Goal: Transaction & Acquisition: Purchase product/service

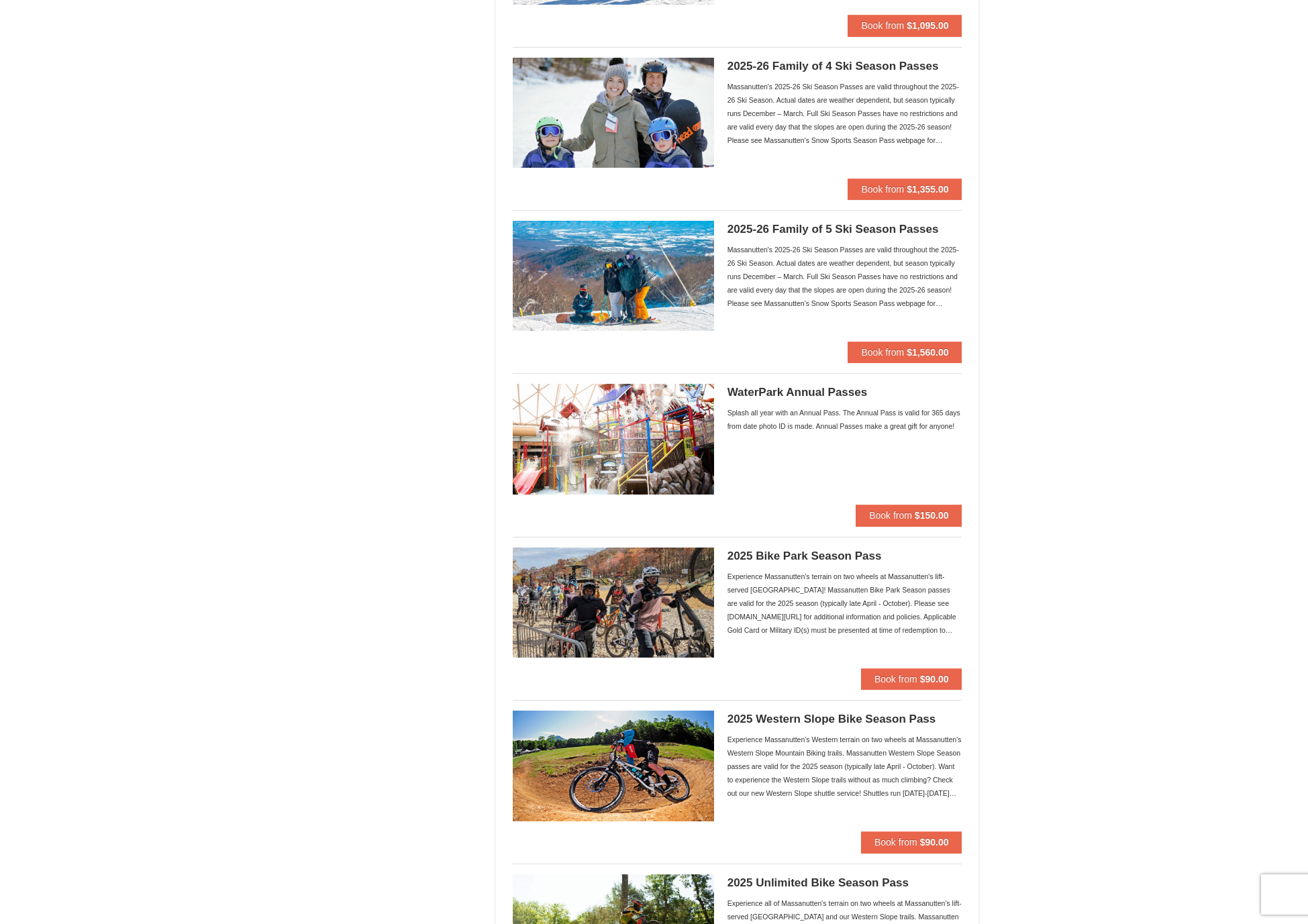
scroll to position [748, 0]
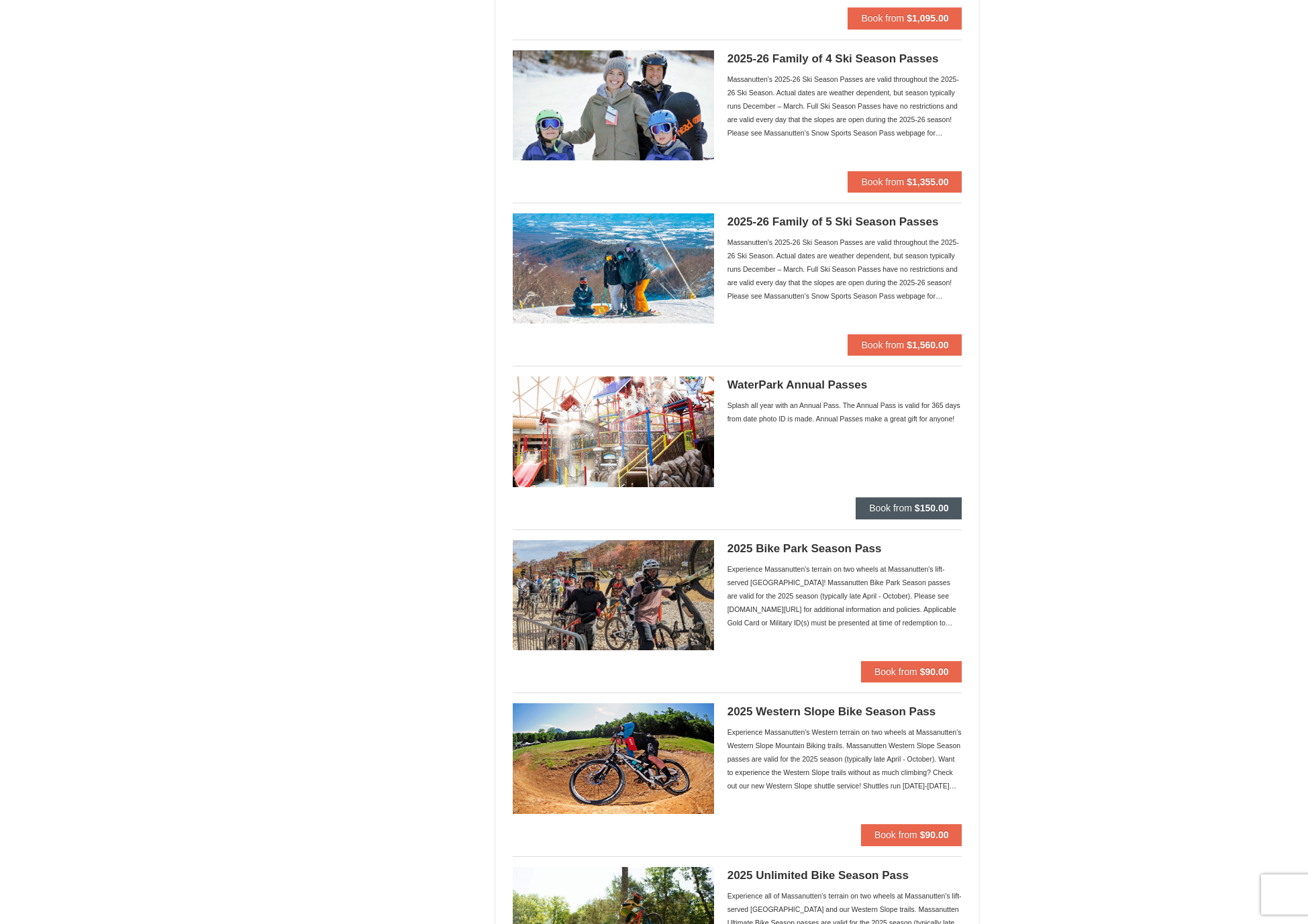
click at [907, 508] on span "Book from" at bounding box center [890, 507] width 43 height 11
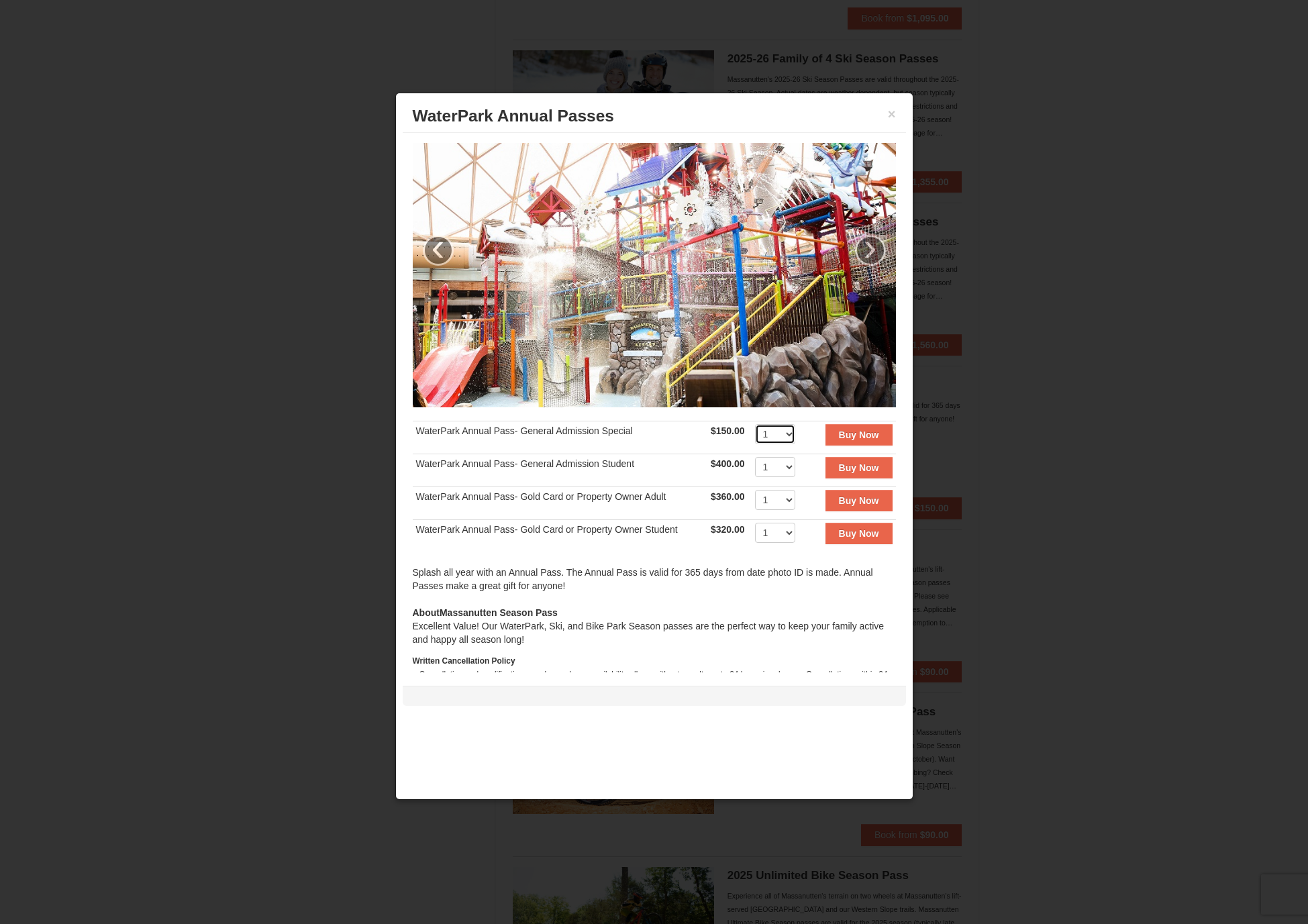
select select "4"
click at [831, 444] on button "Buy Now" at bounding box center [859, 435] width 67 height 22
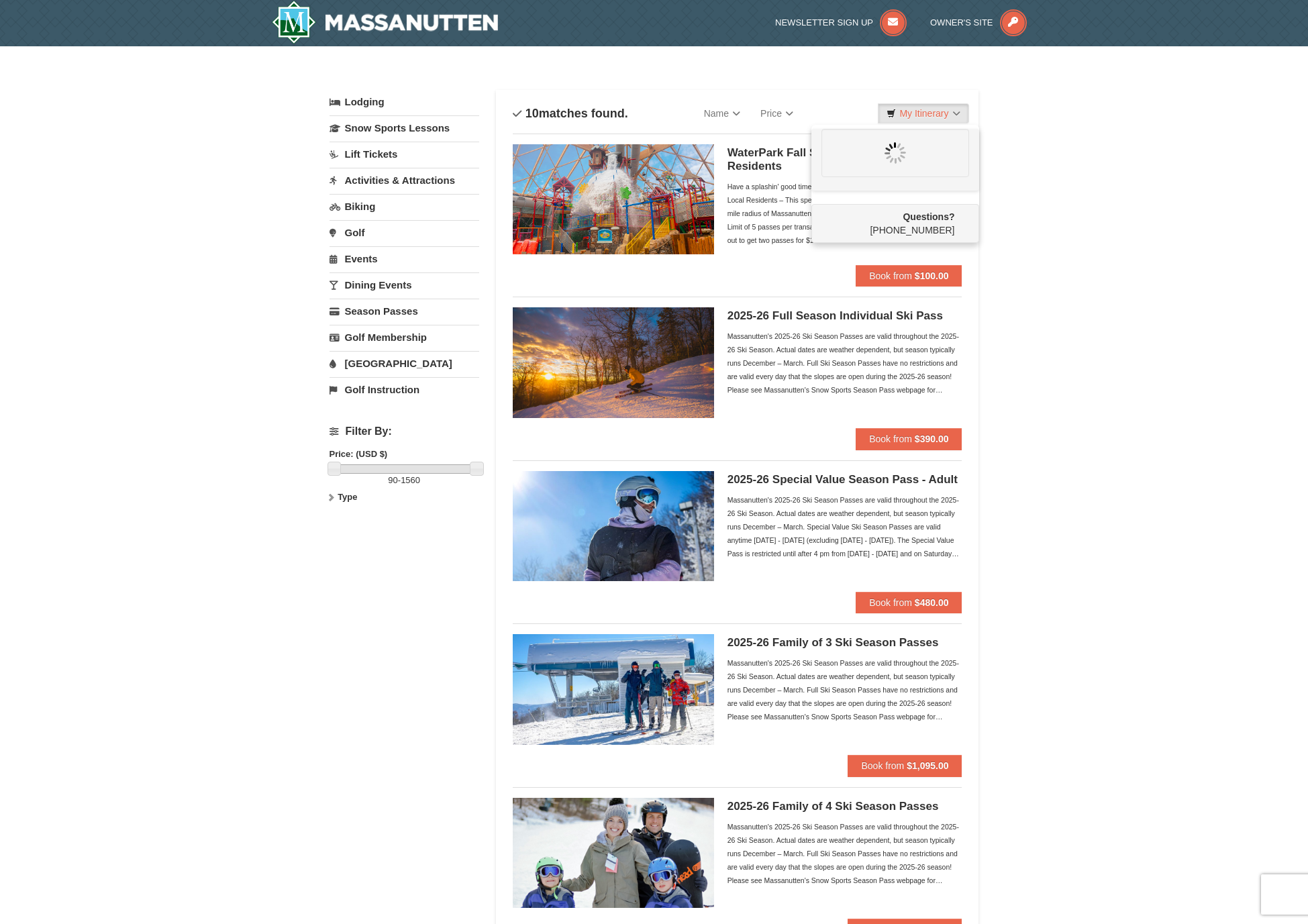
scroll to position [0, 0]
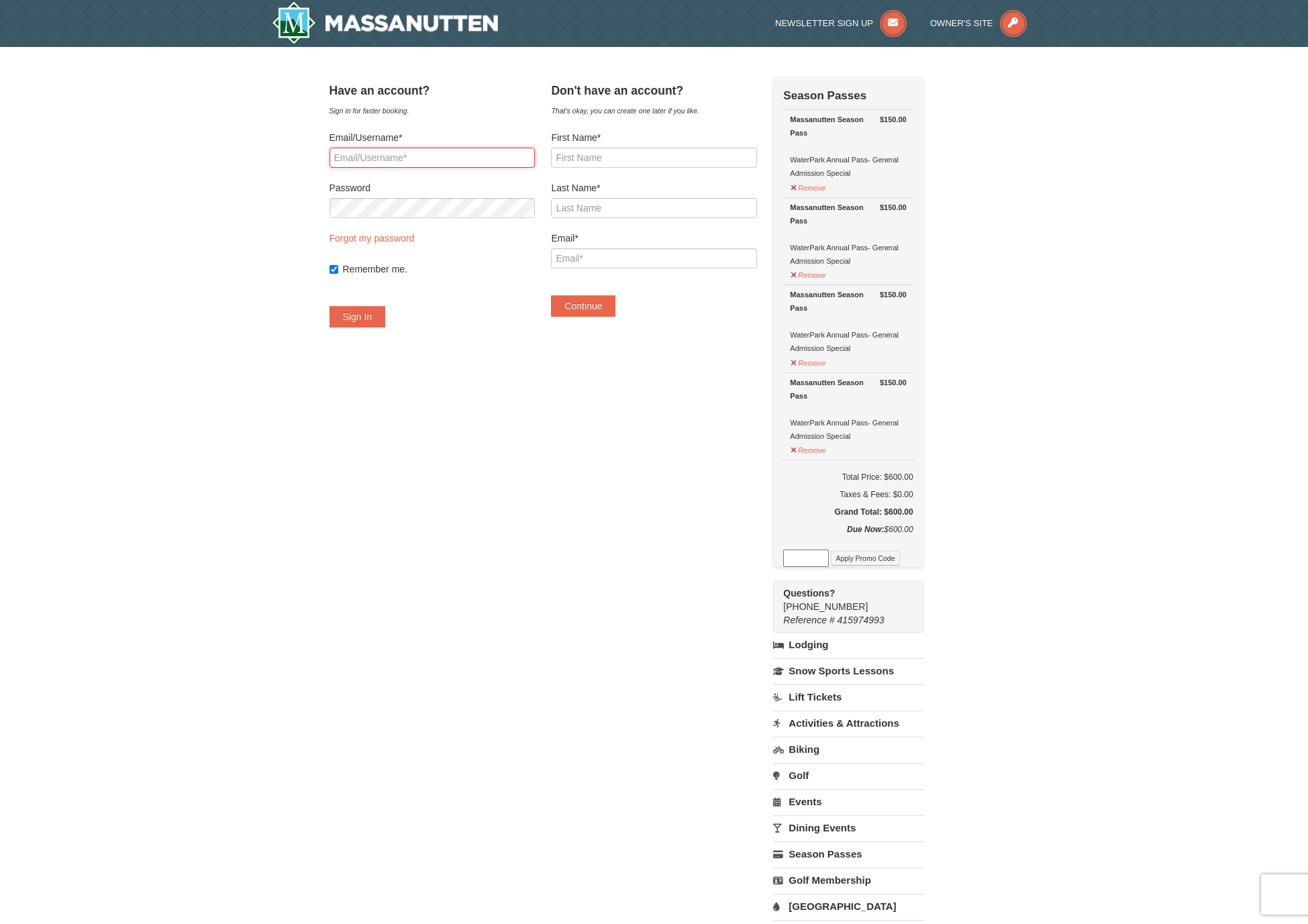
type input "barkerjc6@gmail.com"
click at [373, 320] on button "Sign In" at bounding box center [358, 317] width 57 height 22
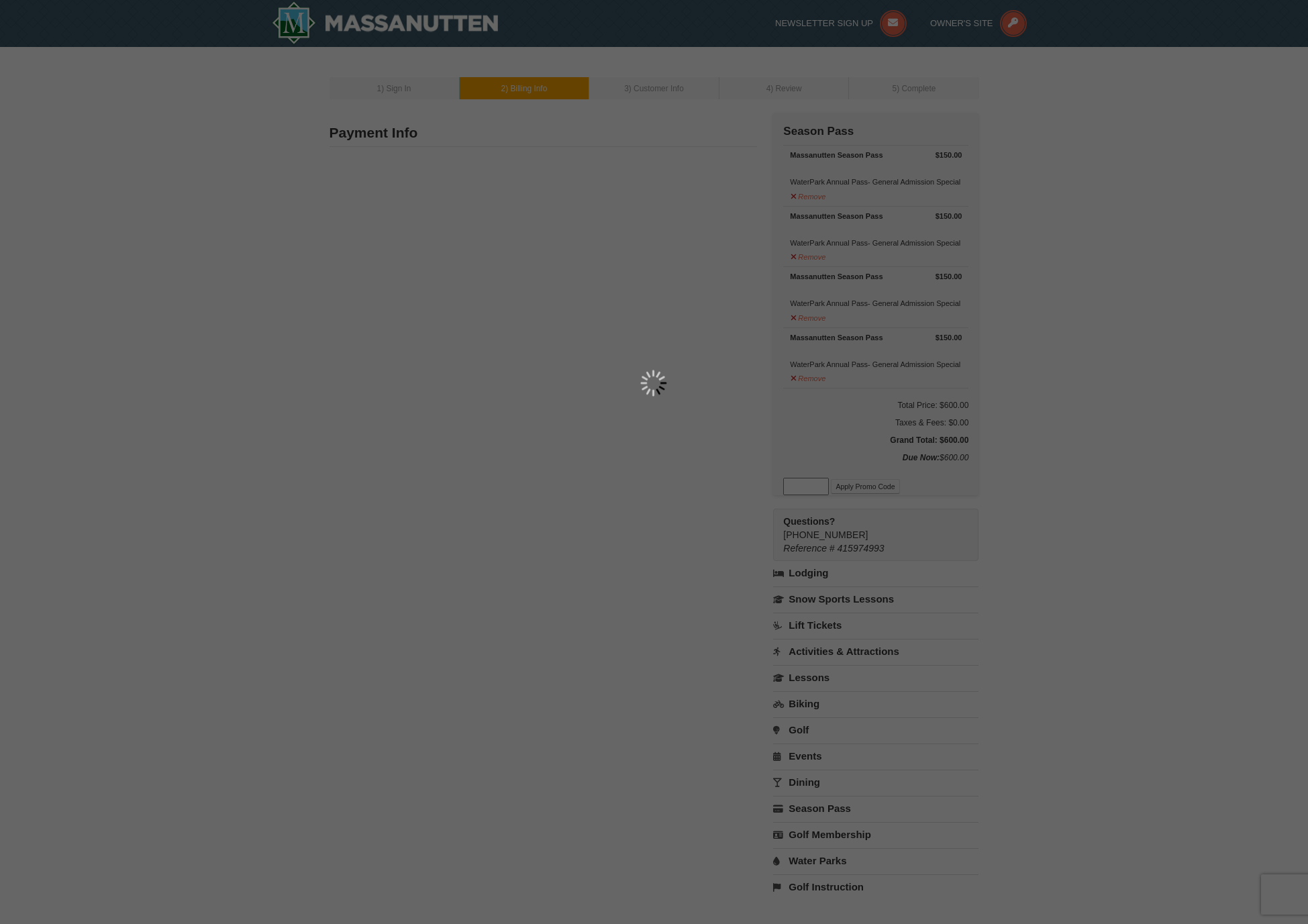
type input "Jordan Barker"
type input "175 Hastings Ct"
type input "Rockingham"
type input "22801"
type input "540"
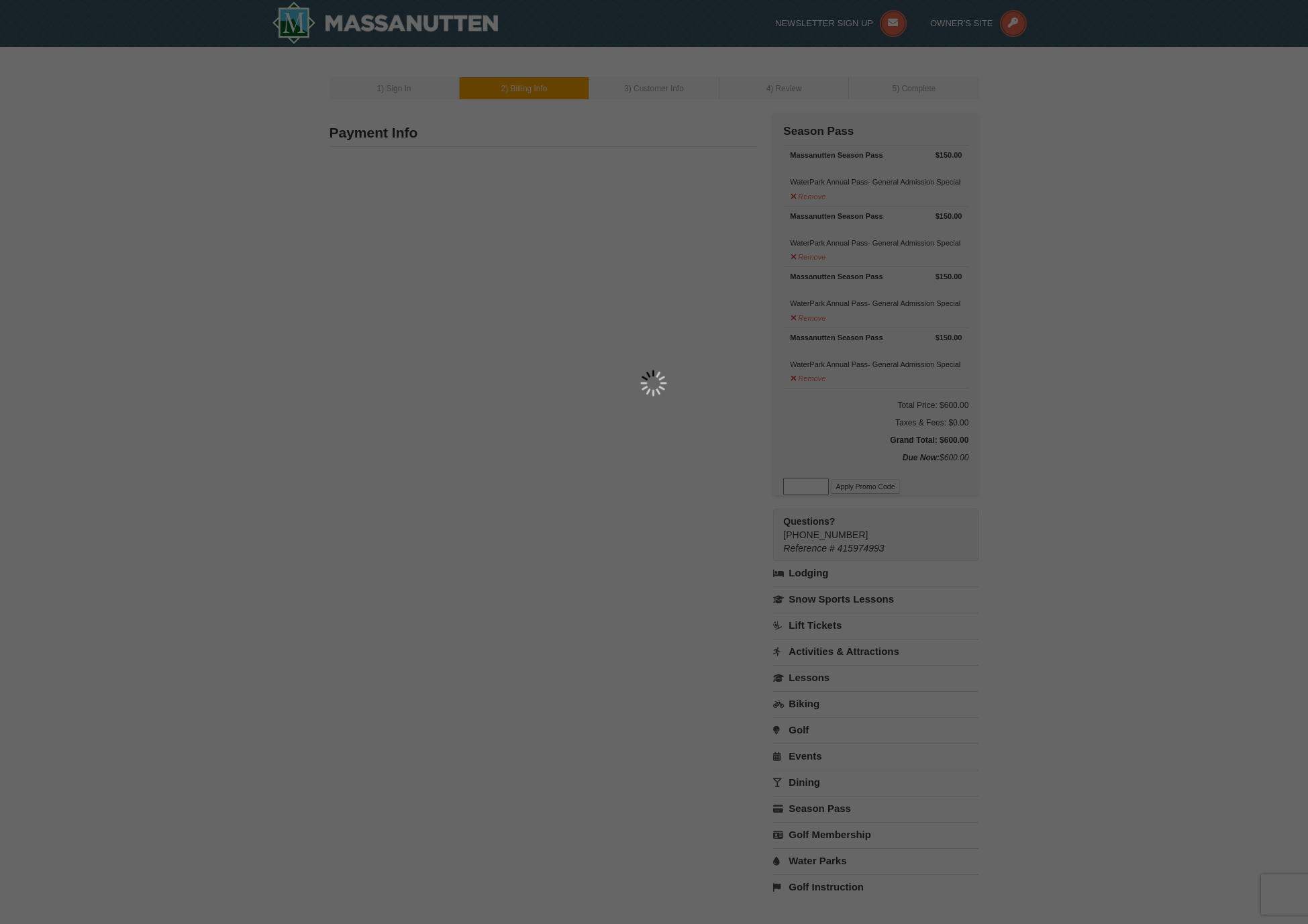
type input "746"
type input "1194"
type input "barkerjc6@gmail.com"
select select "VA"
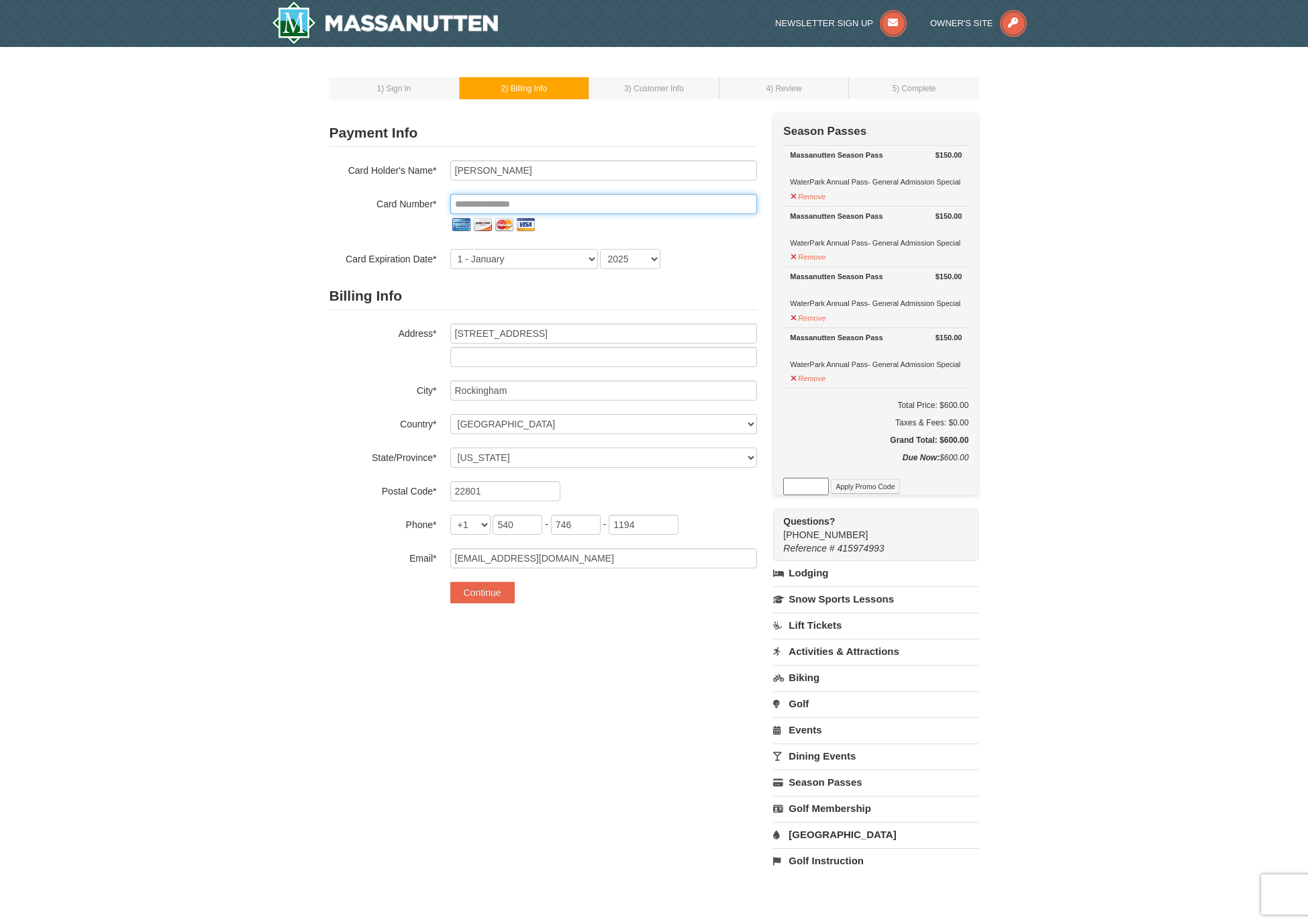
click at [555, 207] on input "tel" at bounding box center [603, 204] width 306 height 20
type input "**********"
select select "7"
select select "2030"
click at [491, 585] on button "Continue" at bounding box center [482, 593] width 65 height 22
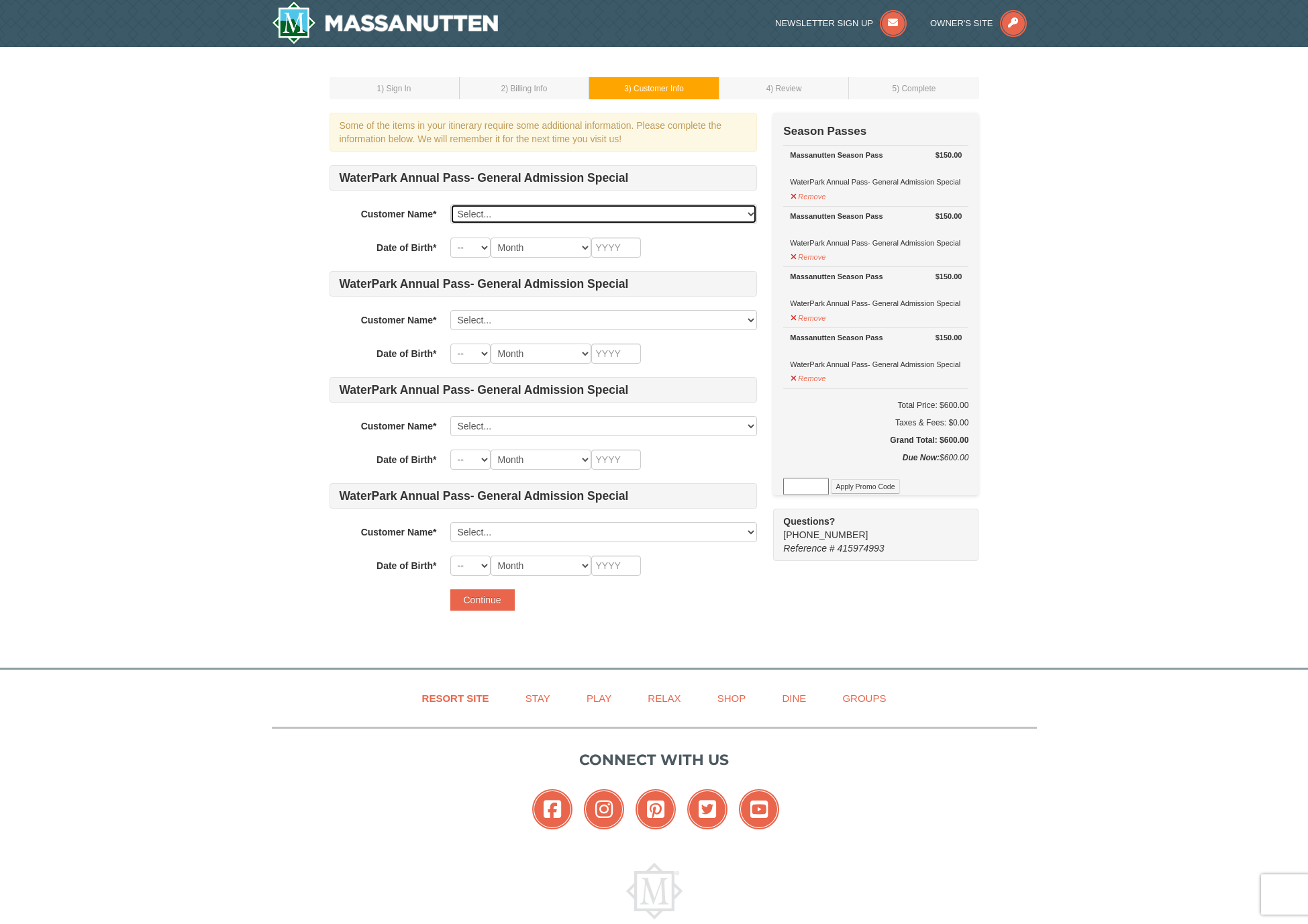
select select "25830031"
select select "21"
select select "08"
type input "1987"
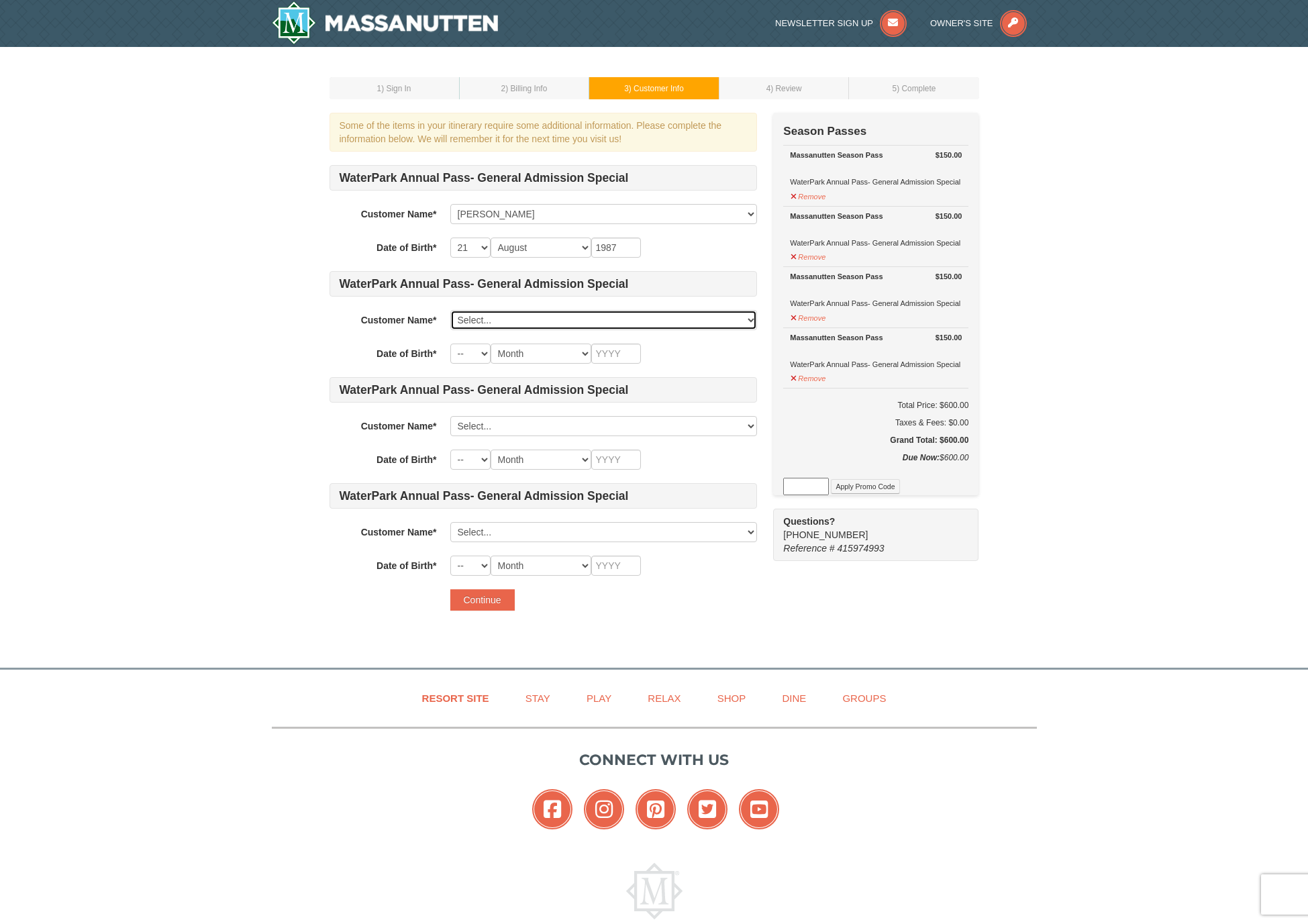
select select "25830034"
select select "18"
select select "12"
type input "2020"
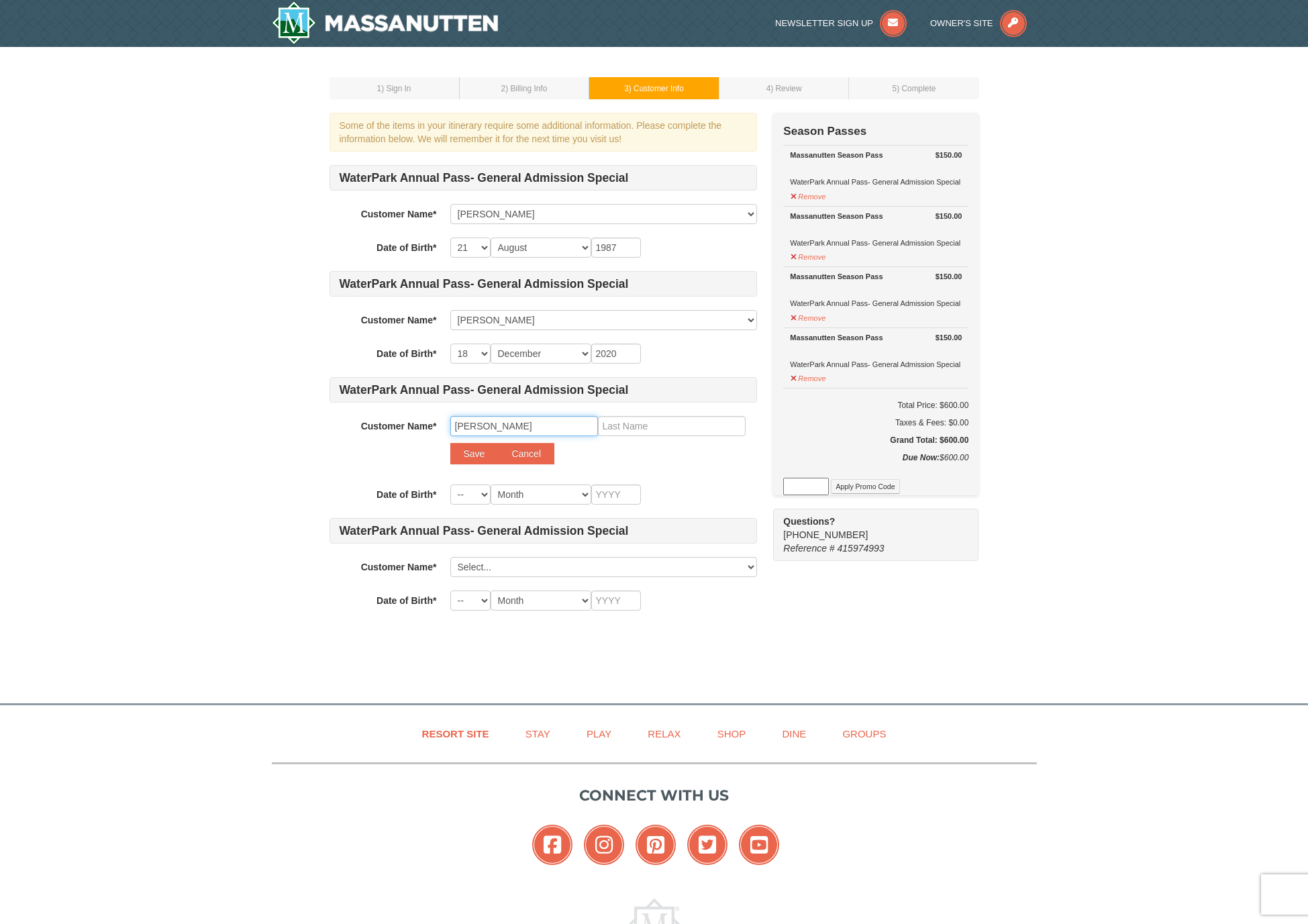
type input "[PERSON_NAME]"
select select "30"
select select "03"
click at [624, 485] on input "text" at bounding box center [615, 494] width 49 height 20
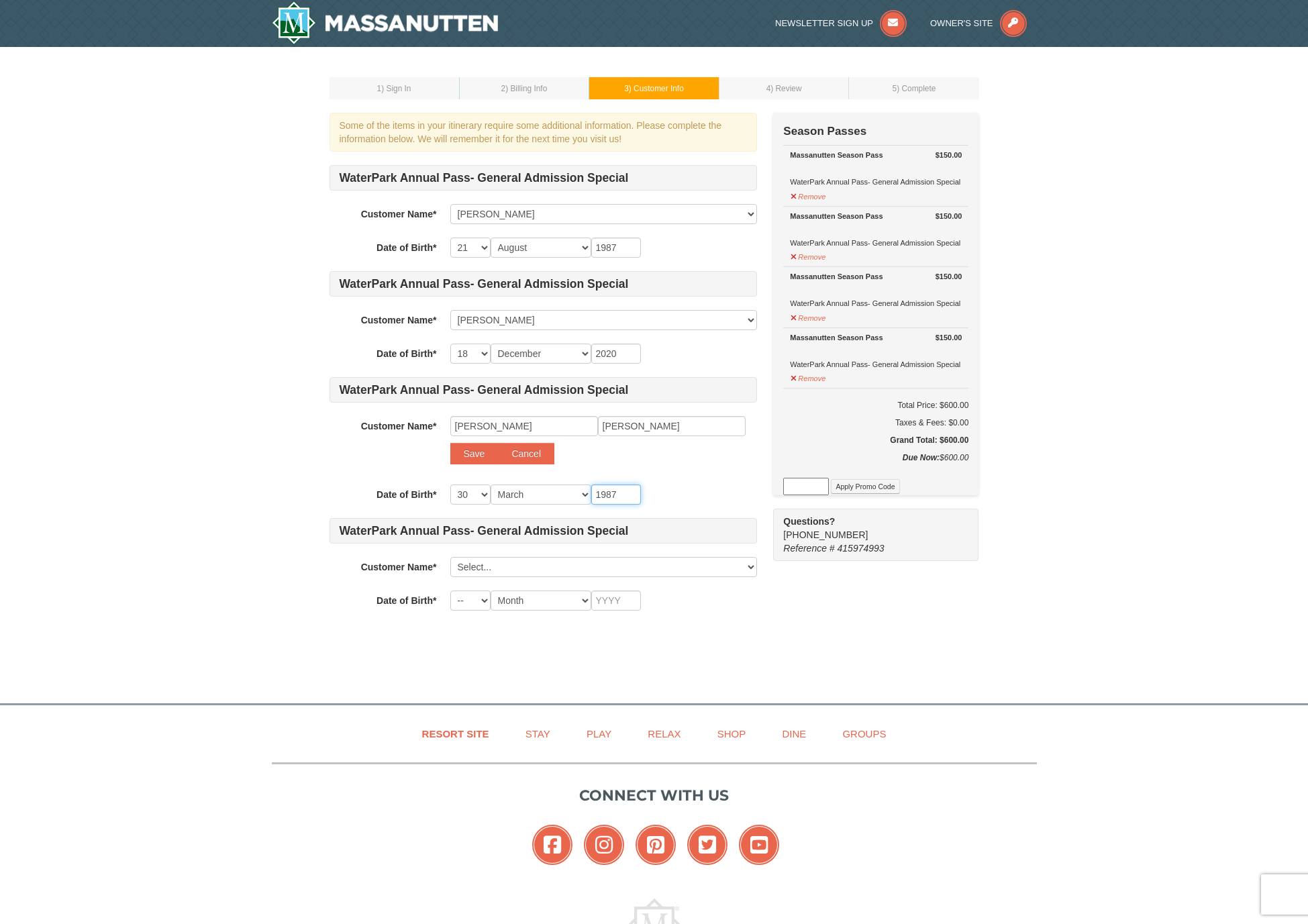
type input "1987"
select select
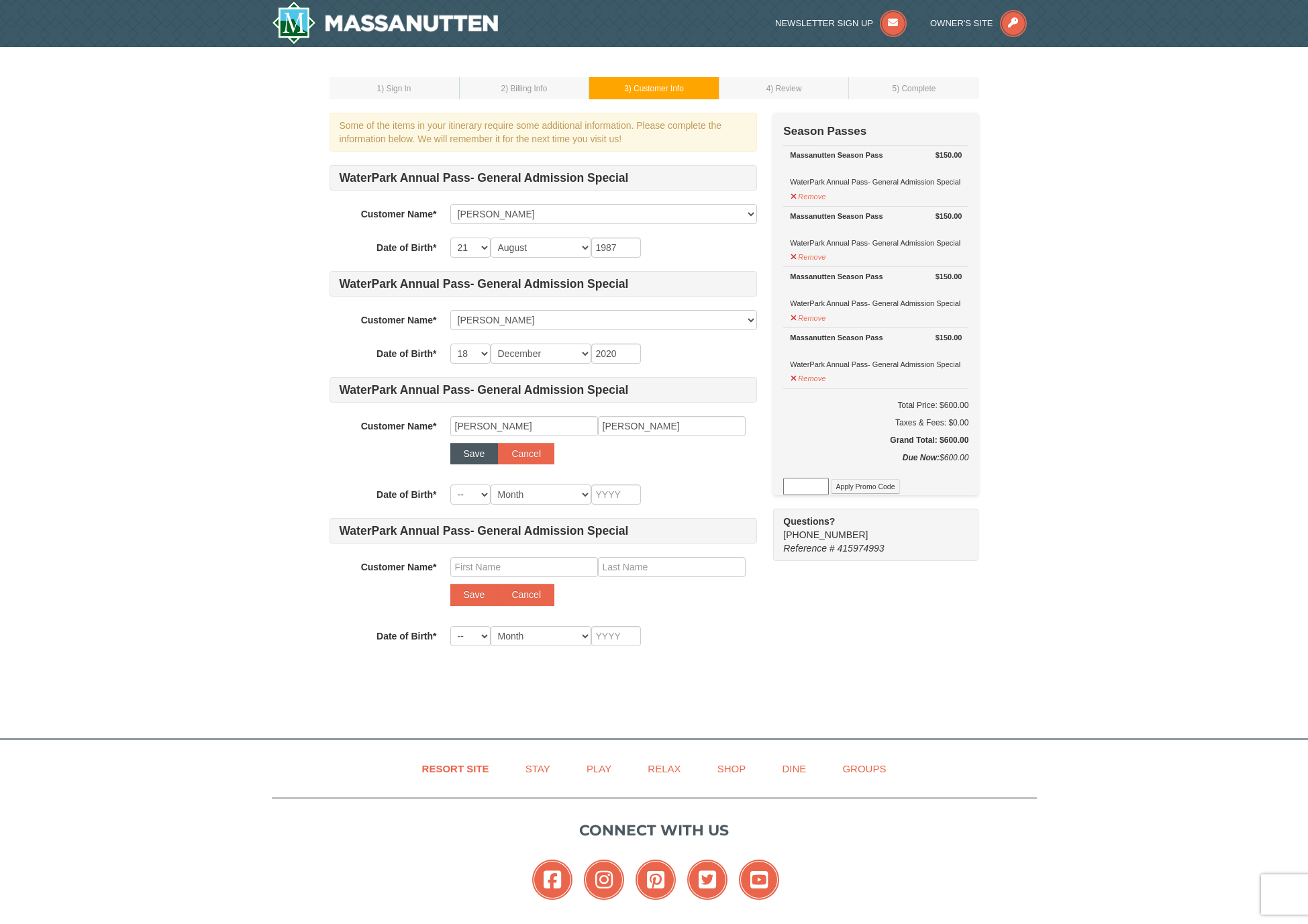
click at [473, 456] on button "Save" at bounding box center [474, 453] width 49 height 22
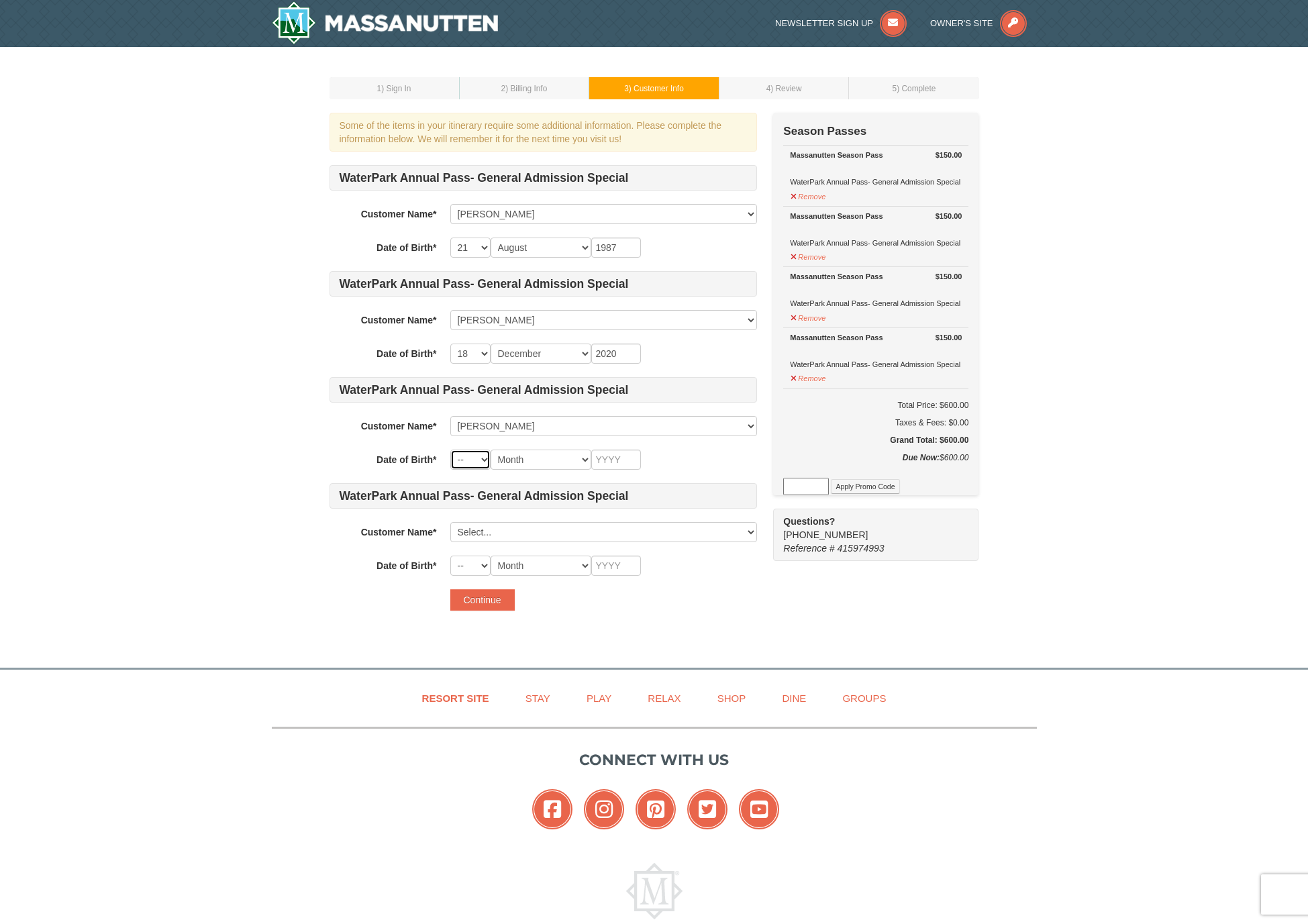
select select "30"
select select "03"
click at [626, 457] on input "text" at bounding box center [615, 459] width 49 height 20
type input "1987"
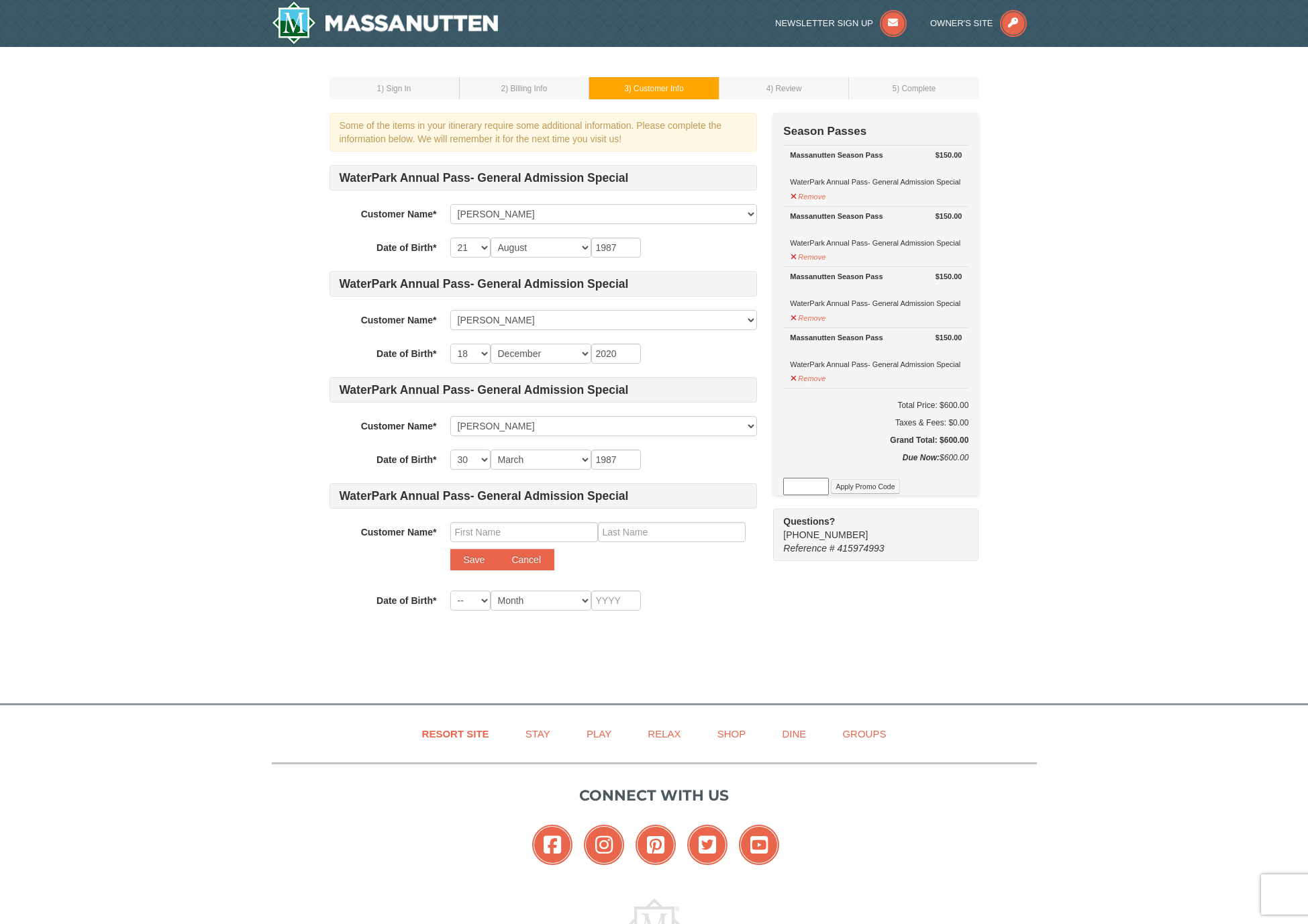
click at [524, 548] on div "Save Cancel" at bounding box center [603, 546] width 306 height 48
type input "Abigail"
type input "Barker"
click at [476, 560] on button "Save" at bounding box center [474, 559] width 49 height 22
click at [469, 555] on button "Save" at bounding box center [474, 559] width 49 height 22
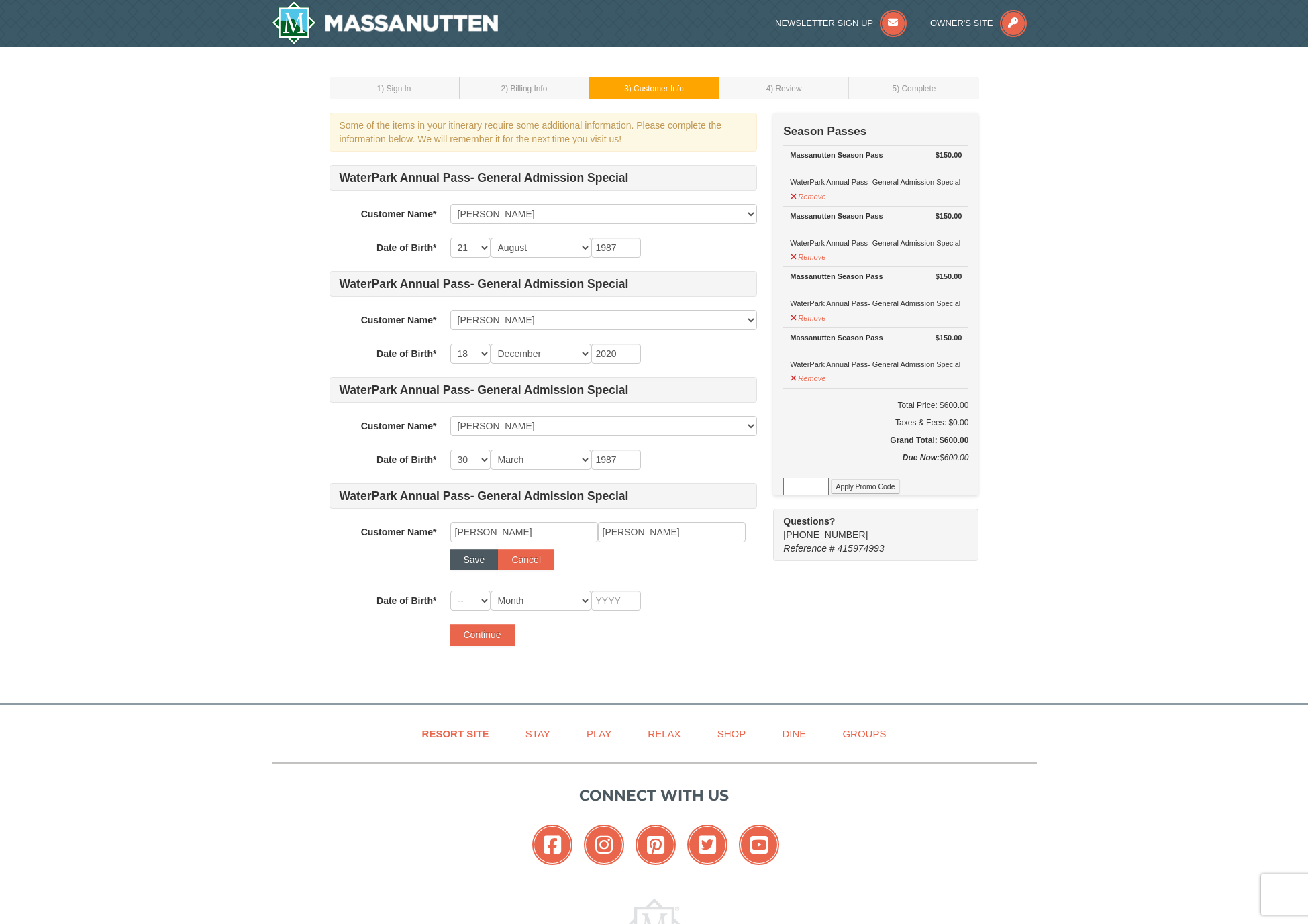
select select
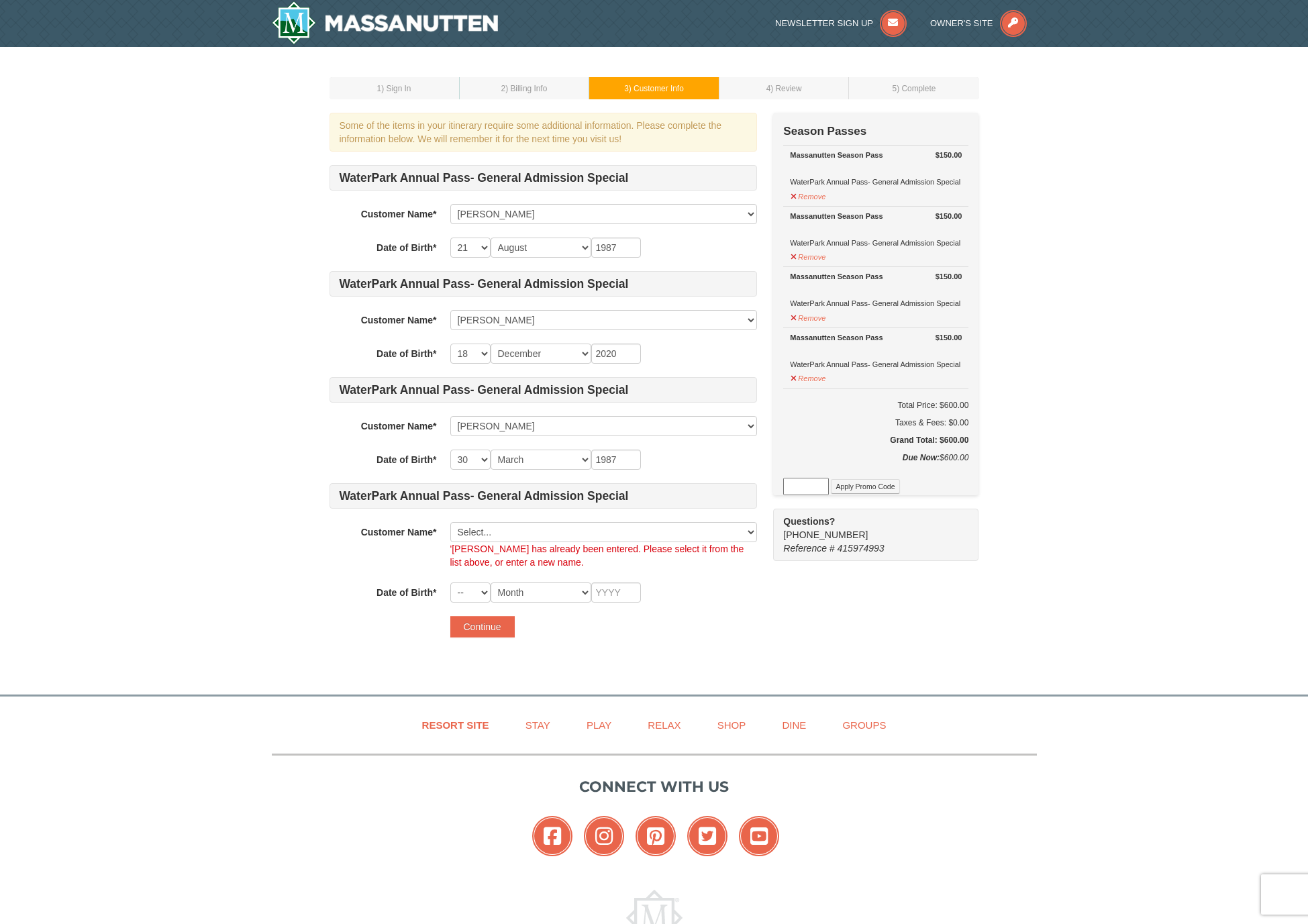
click at [476, 603] on form "WaterPark Annual Pass- General Admission Special Customer Name* Select... Jorda…" at bounding box center [544, 401] width 428 height 472
select select "15"
select select "05"
click at [608, 594] on input "text" at bounding box center [615, 592] width 49 height 20
type input "2023"
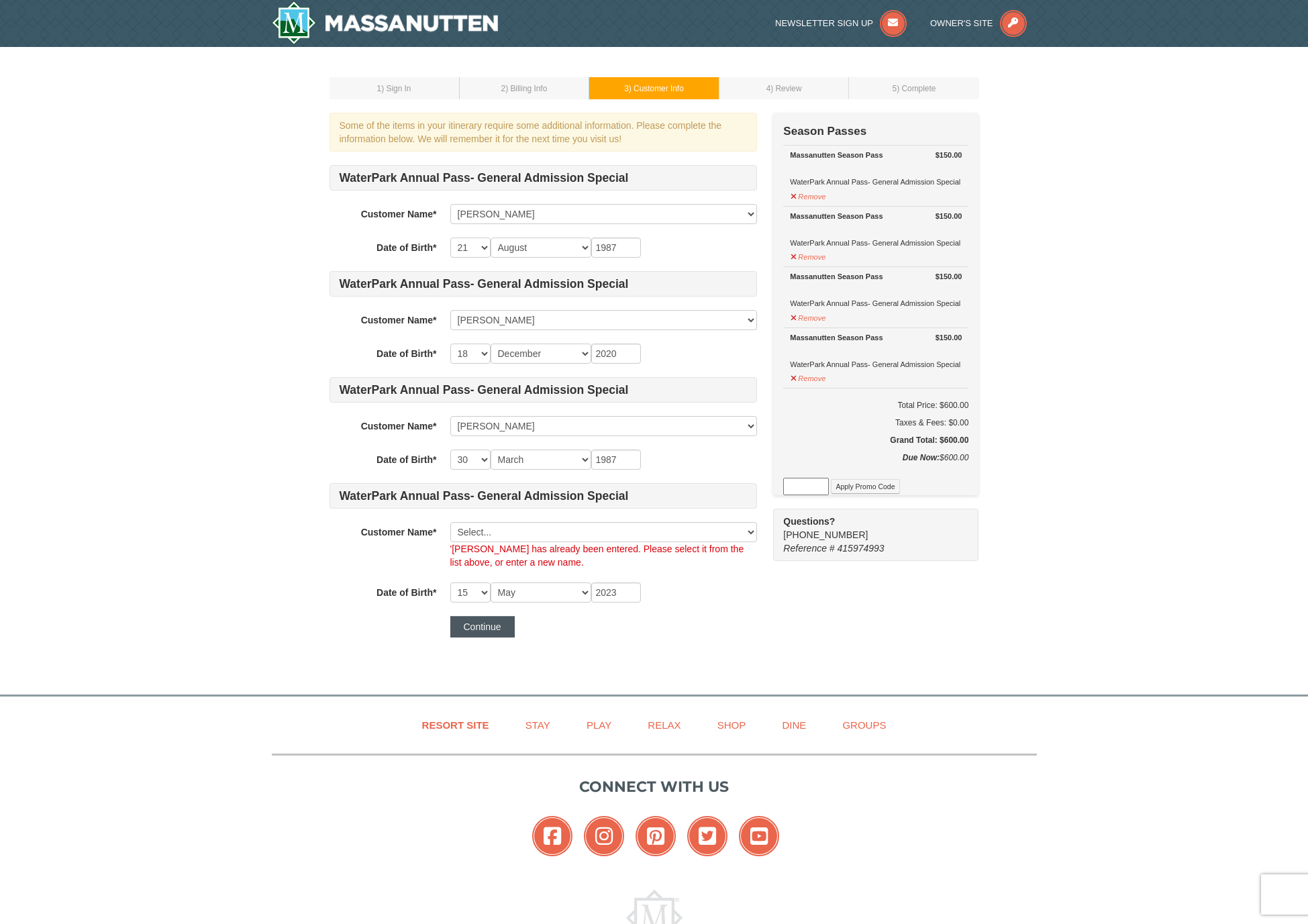
click at [465, 622] on button "Continue" at bounding box center [482, 627] width 65 height 22
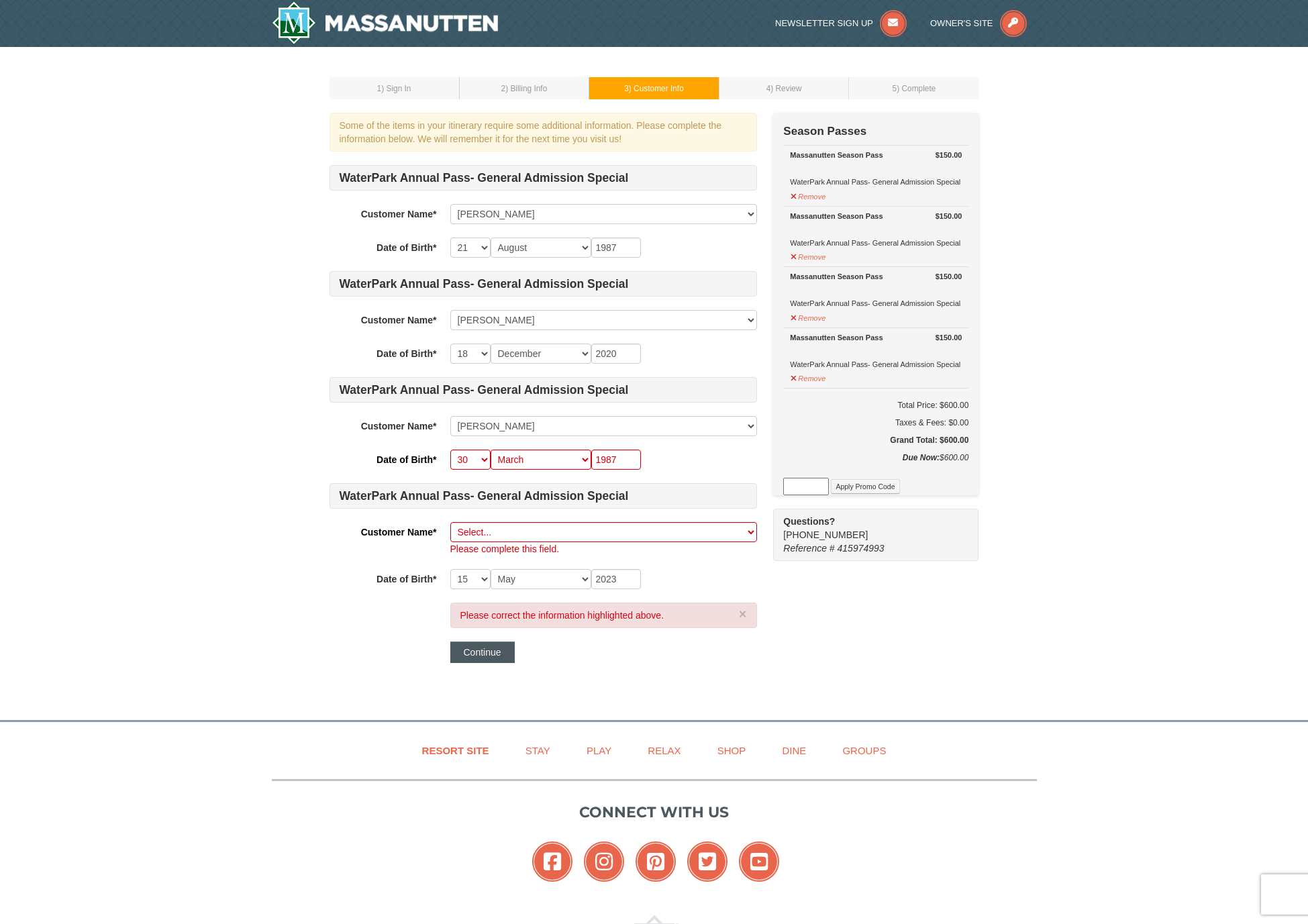
click at [486, 654] on button "Continue" at bounding box center [482, 652] width 65 height 22
click at [624, 458] on input "1987" at bounding box center [615, 459] width 49 height 20
click at [632, 458] on input "1987" at bounding box center [615, 459] width 49 height 20
type input "1987"
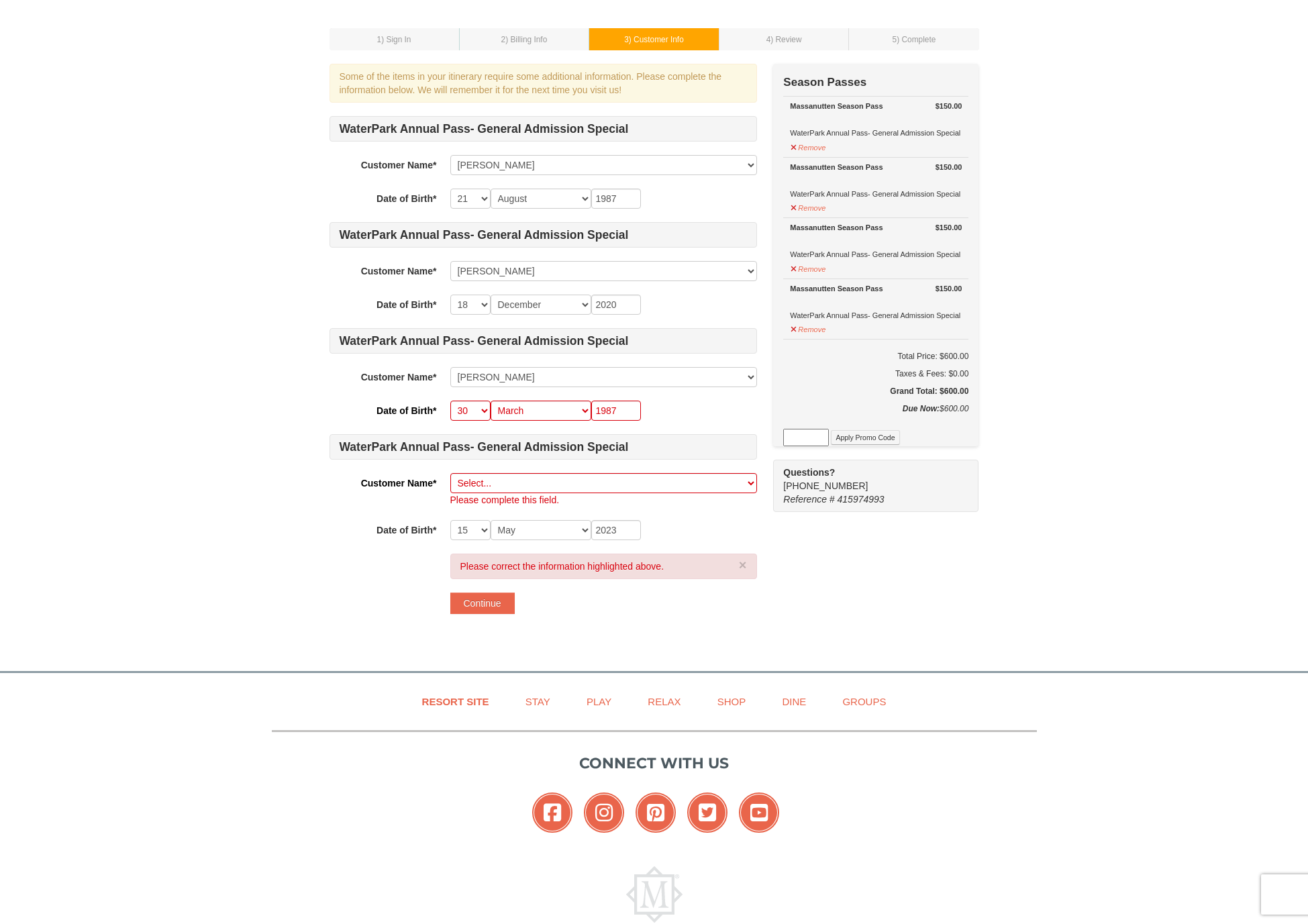
scroll to position [52, 0]
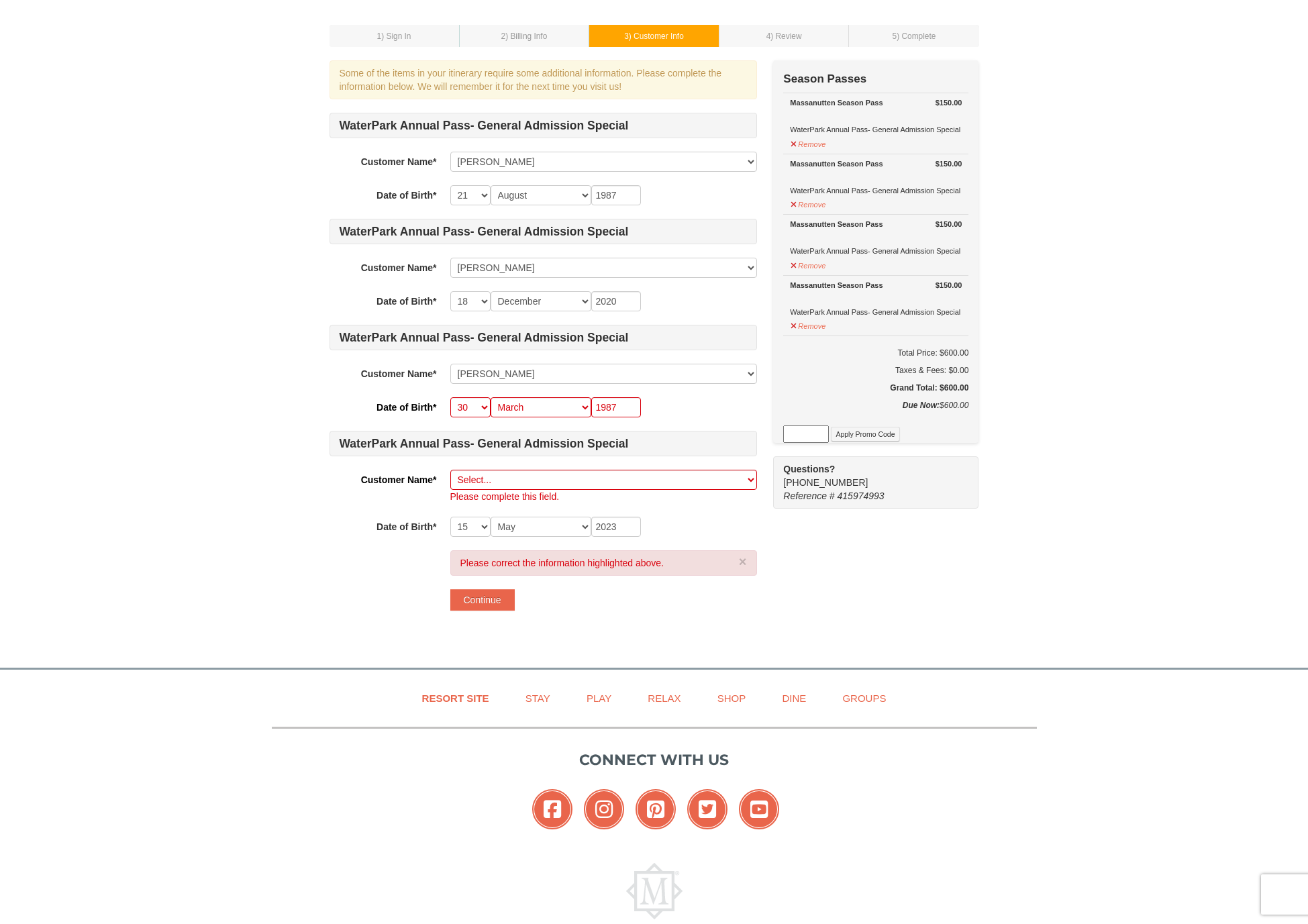
click at [680, 462] on div "WaterPark Annual Pass- General Admission Special Customer Name* Select... Jorda…" at bounding box center [544, 324] width 428 height 424
select select
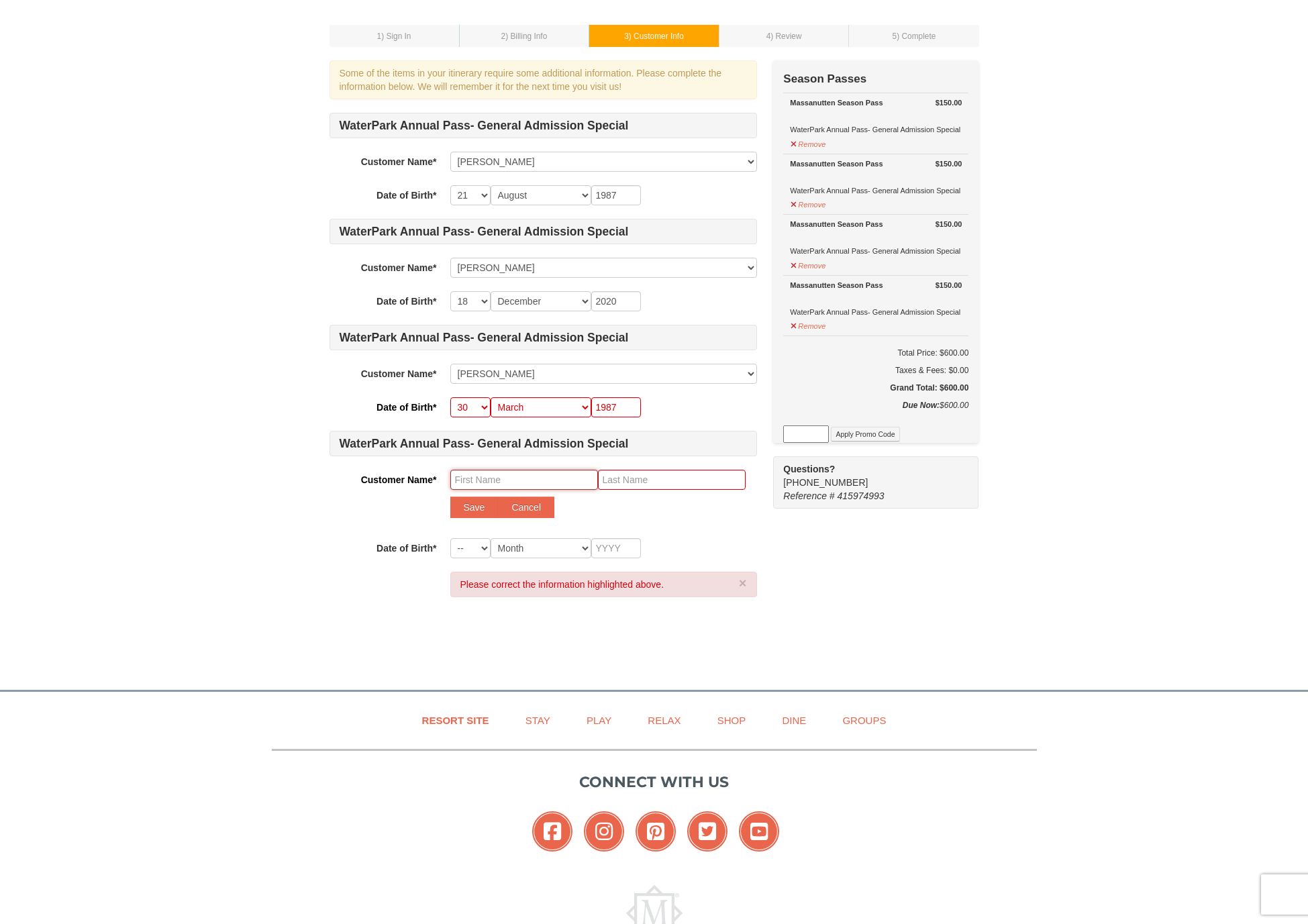
click at [535, 475] on input "text" at bounding box center [524, 480] width 147 height 20
type input "Abigail"
type input "Barker"
select select "15"
select select "05"
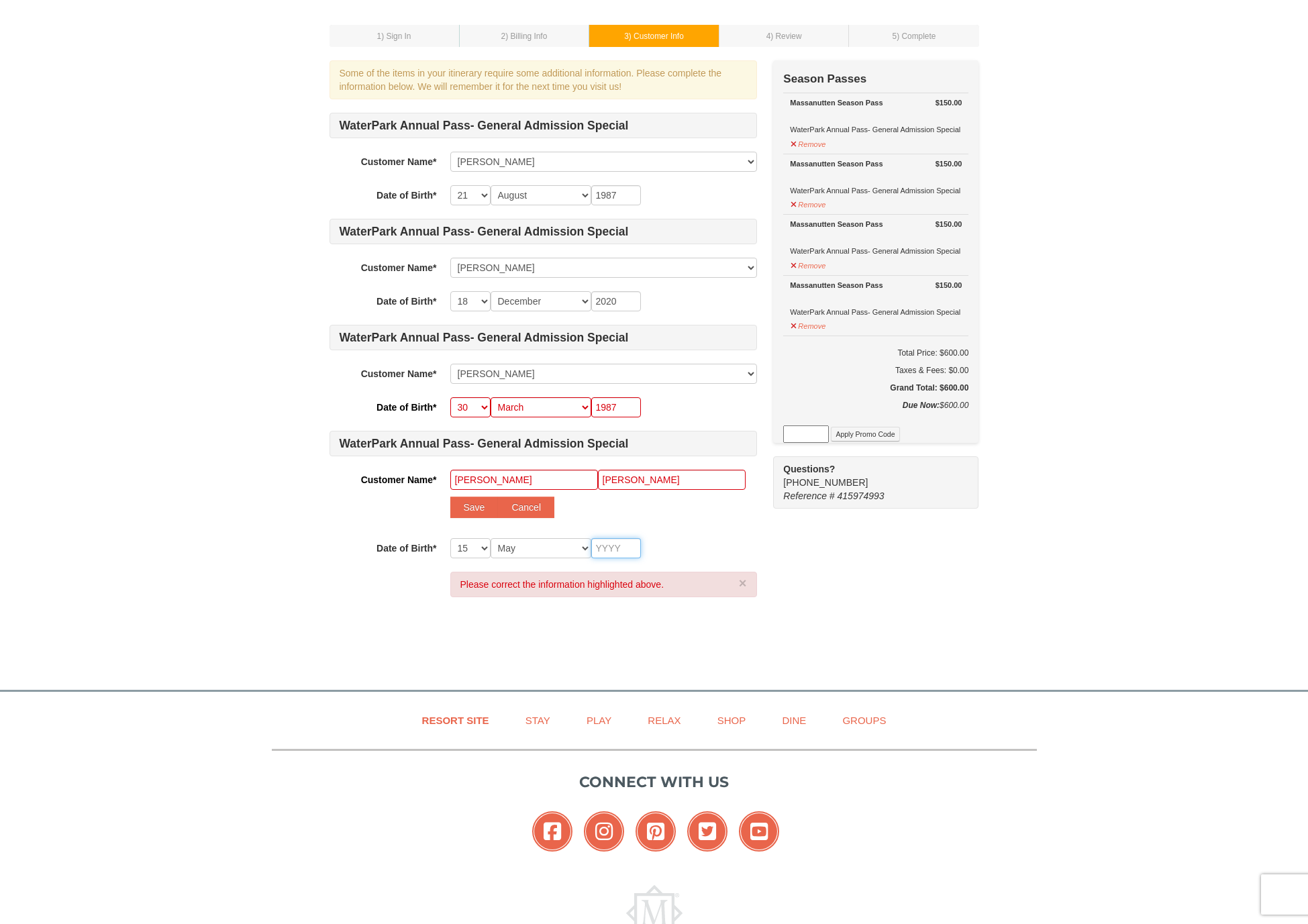
click at [632, 552] on input "text" at bounding box center [615, 548] width 49 height 20
type input "2023"
click at [553, 673] on div "1 ) Sign In 2 ) Billing Info 3 ) Customer Info ) Review ×" at bounding box center [654, 335] width 1308 height 682
click at [455, 510] on button "Save" at bounding box center [474, 507] width 49 height 22
select select
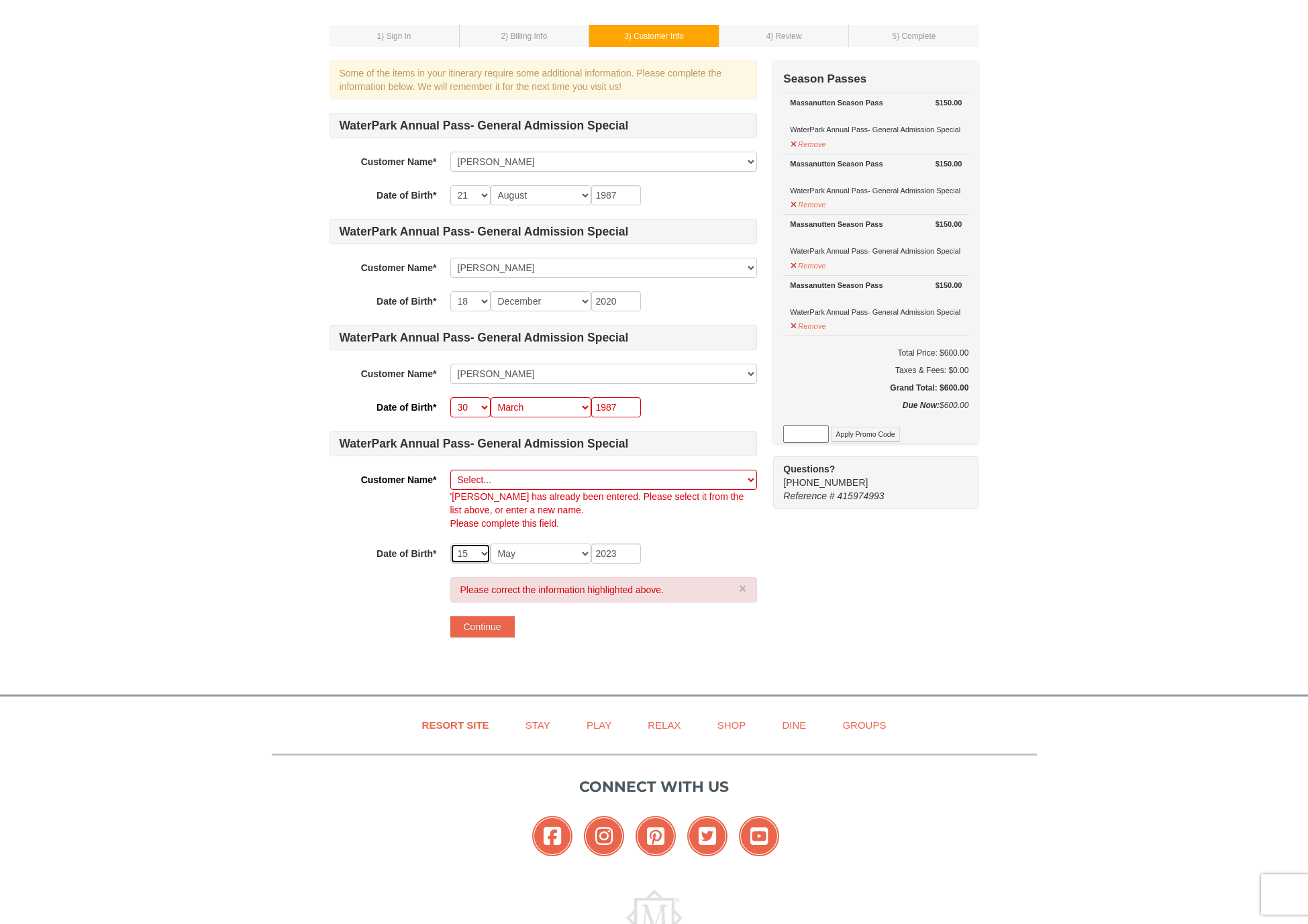
select select "12"
click at [488, 626] on button "Continue" at bounding box center [482, 627] width 65 height 22
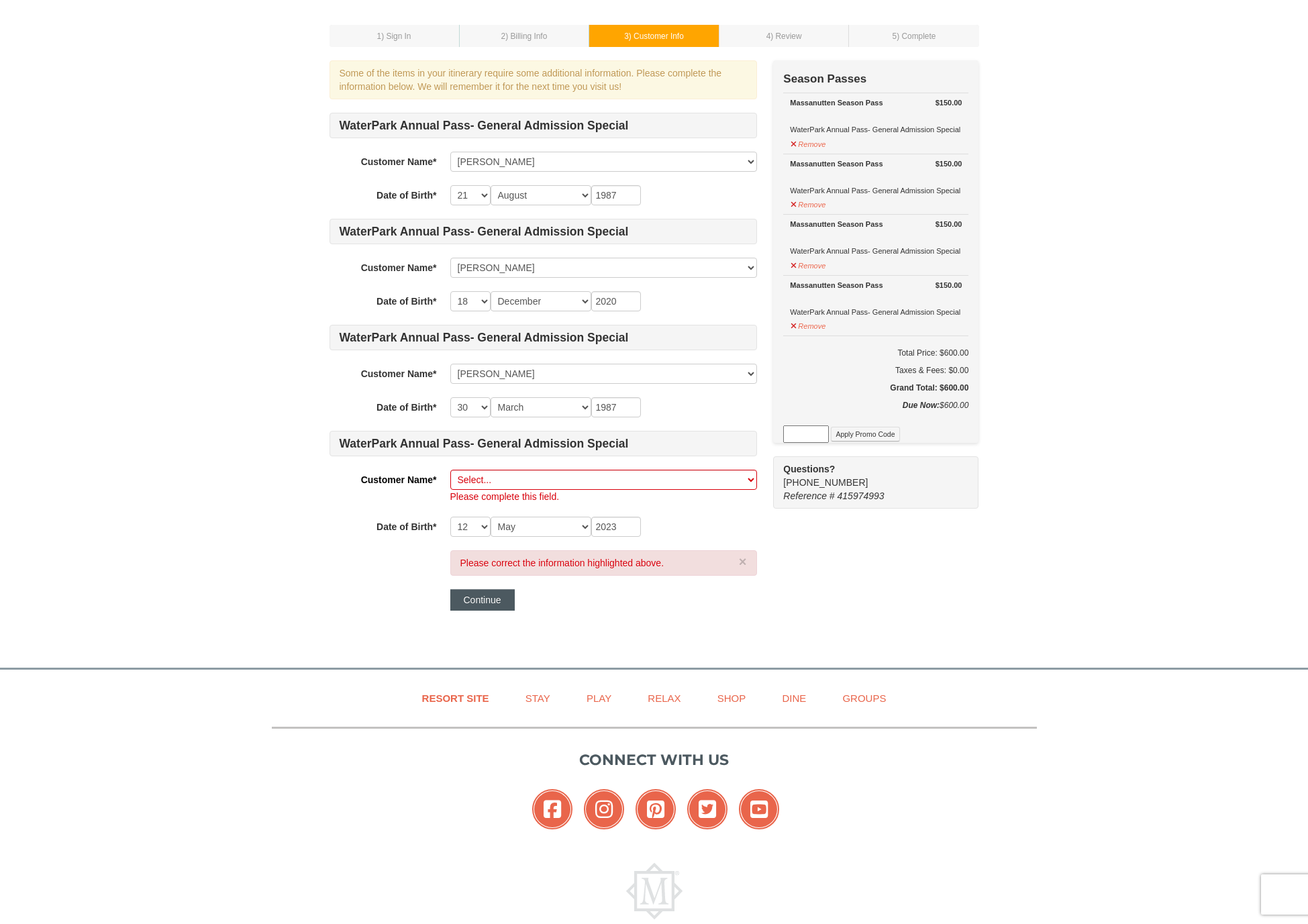
click at [488, 602] on button "Continue" at bounding box center [482, 600] width 65 height 22
click at [498, 602] on button "Continue" at bounding box center [482, 600] width 65 height 22
click at [498, 601] on button "Continue" at bounding box center [482, 600] width 65 height 22
select select
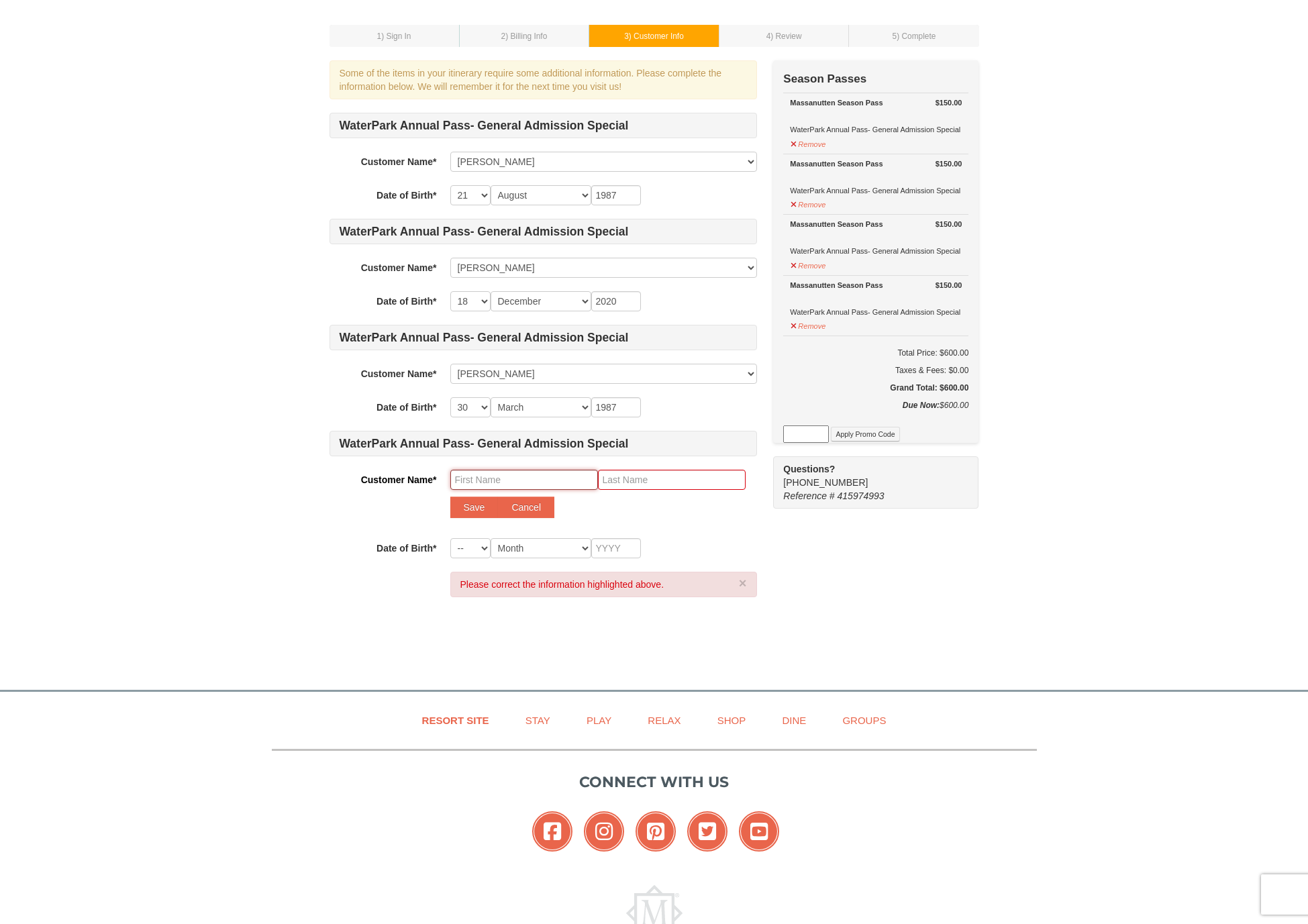
click at [478, 479] on input "text" at bounding box center [524, 480] width 147 height 20
type input "Abigail"
type input "Barker"
click at [475, 515] on button "Save" at bounding box center [474, 507] width 49 height 22
select select
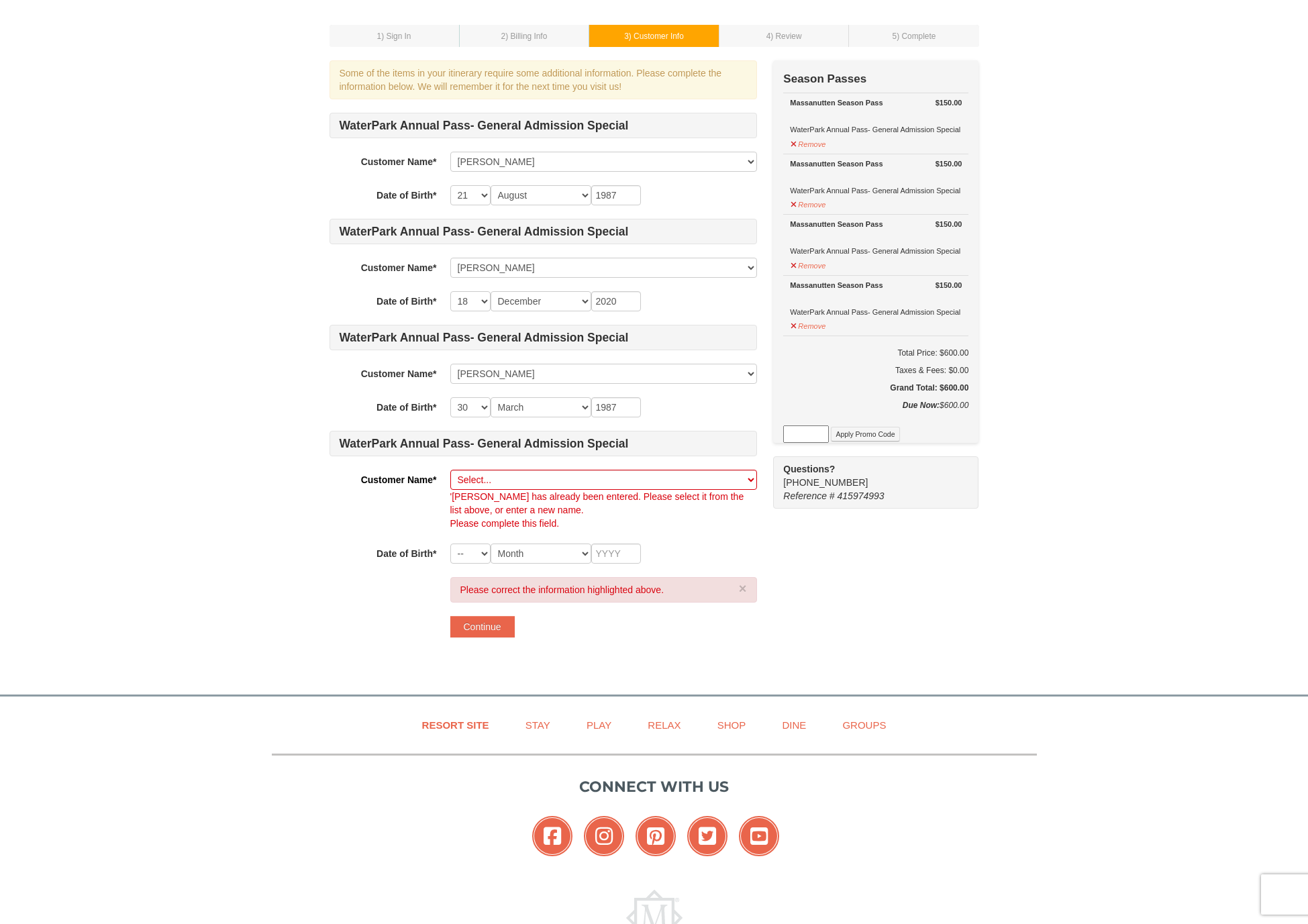
click at [491, 609] on div "Please correct the information highlighted above. × Continue" at bounding box center [603, 606] width 306 height 60
click at [490, 624] on button "Continue" at bounding box center [482, 627] width 65 height 22
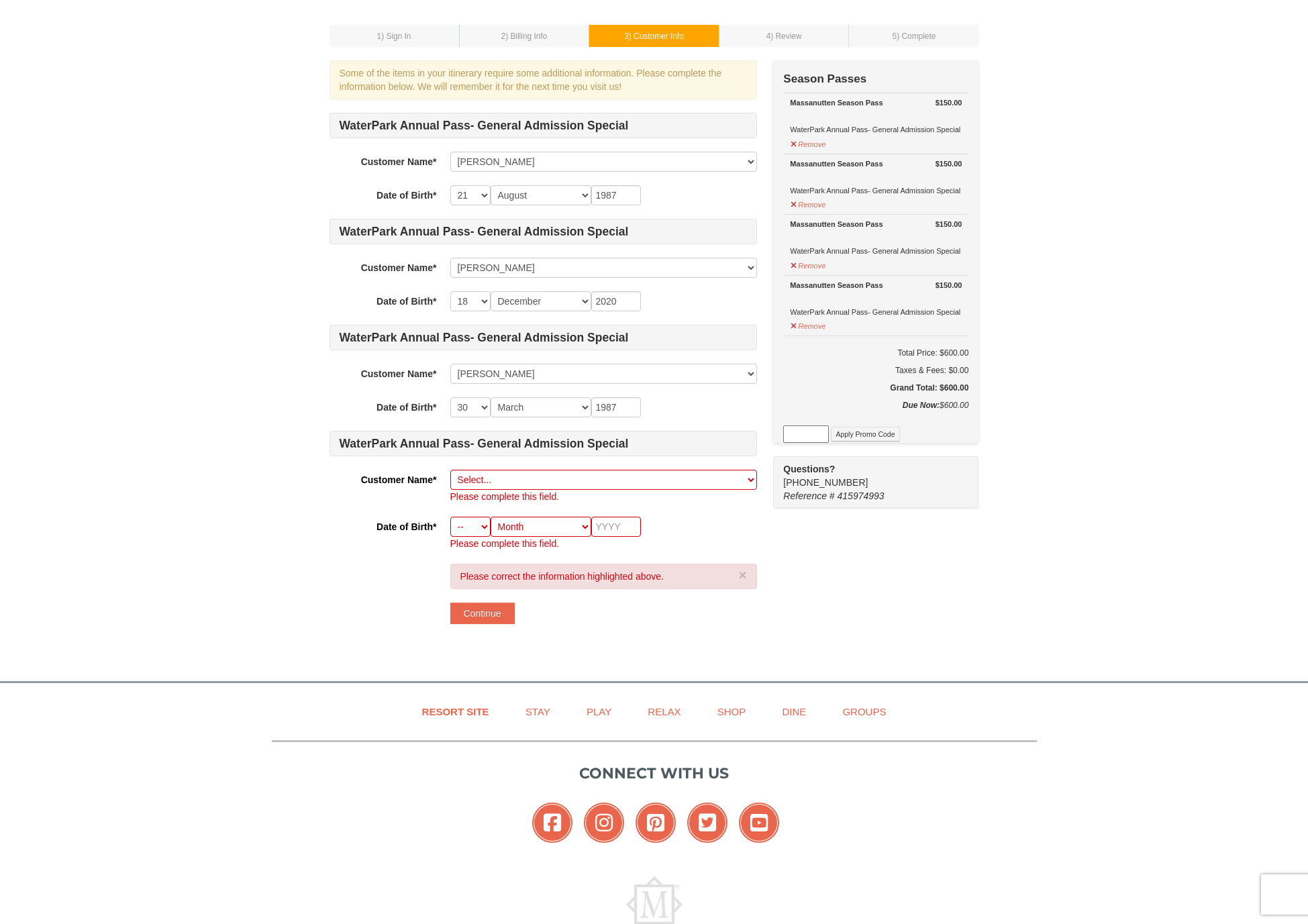
click at [564, 606] on div "Please correct the information highlighted above. × Continue" at bounding box center [603, 593] width 306 height 60
click at [548, 29] on td "2 ) Billing Info" at bounding box center [524, 36] width 130 height 22
click at [639, 29] on td "3 ) Customer Info" at bounding box center [654, 36] width 130 height 22
click at [646, 51] on div "1 ) Sign In 2 ) Billing Info 3 ) Customer Info ) Review ) Complete ×" at bounding box center [654, 330] width 676 height 646
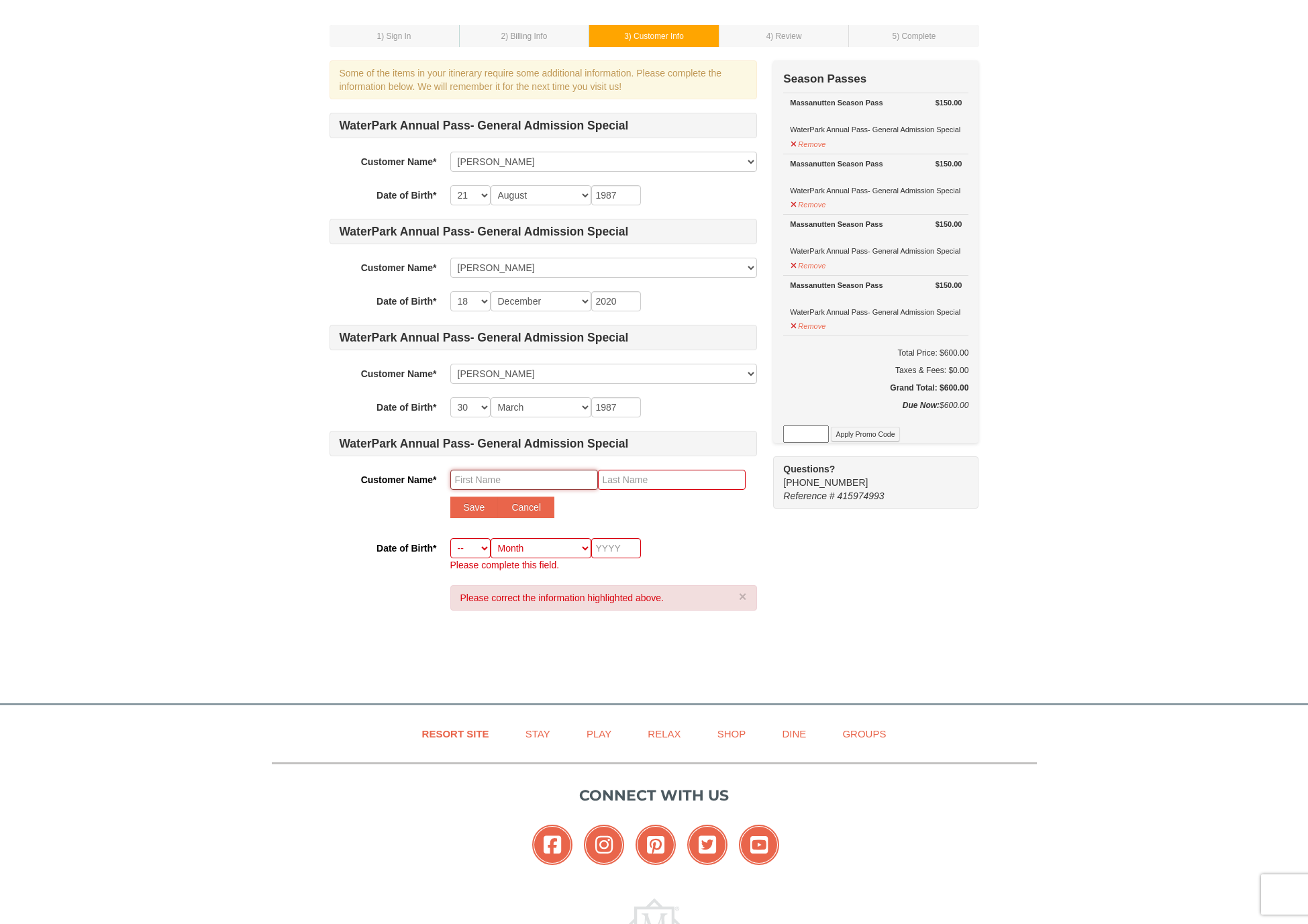
click at [503, 475] on input "text" at bounding box center [524, 480] width 147 height 20
type input "Abigail"
type input "Barker"
click at [486, 508] on button "Save" at bounding box center [474, 507] width 49 height 22
select select
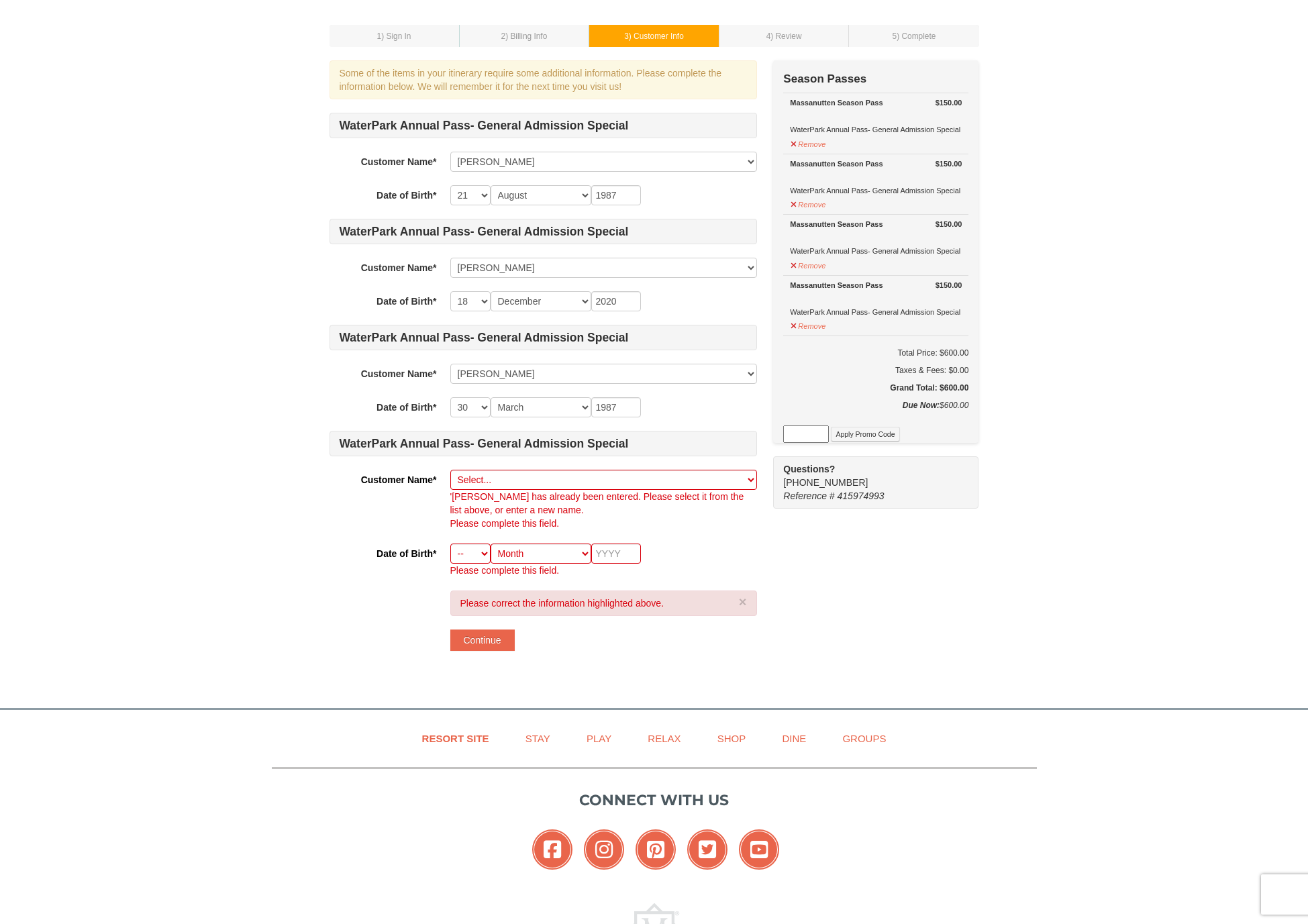
click at [486, 508] on p "'Abigail Barker has already been entered. Please select it from the list above,…" at bounding box center [603, 503] width 306 height 27
click at [449, 562] on div "Date of Birth* -- 01 02 03 04 05 06 07 08 09 10 11 12 13 14 15 16 17 18 19 20 2…" at bounding box center [544, 559] width 428 height 33
click at [491, 627] on div "Please correct the information highlighted above. × Continue" at bounding box center [603, 620] width 306 height 60
click at [479, 644] on button "Continue" at bounding box center [482, 640] width 65 height 22
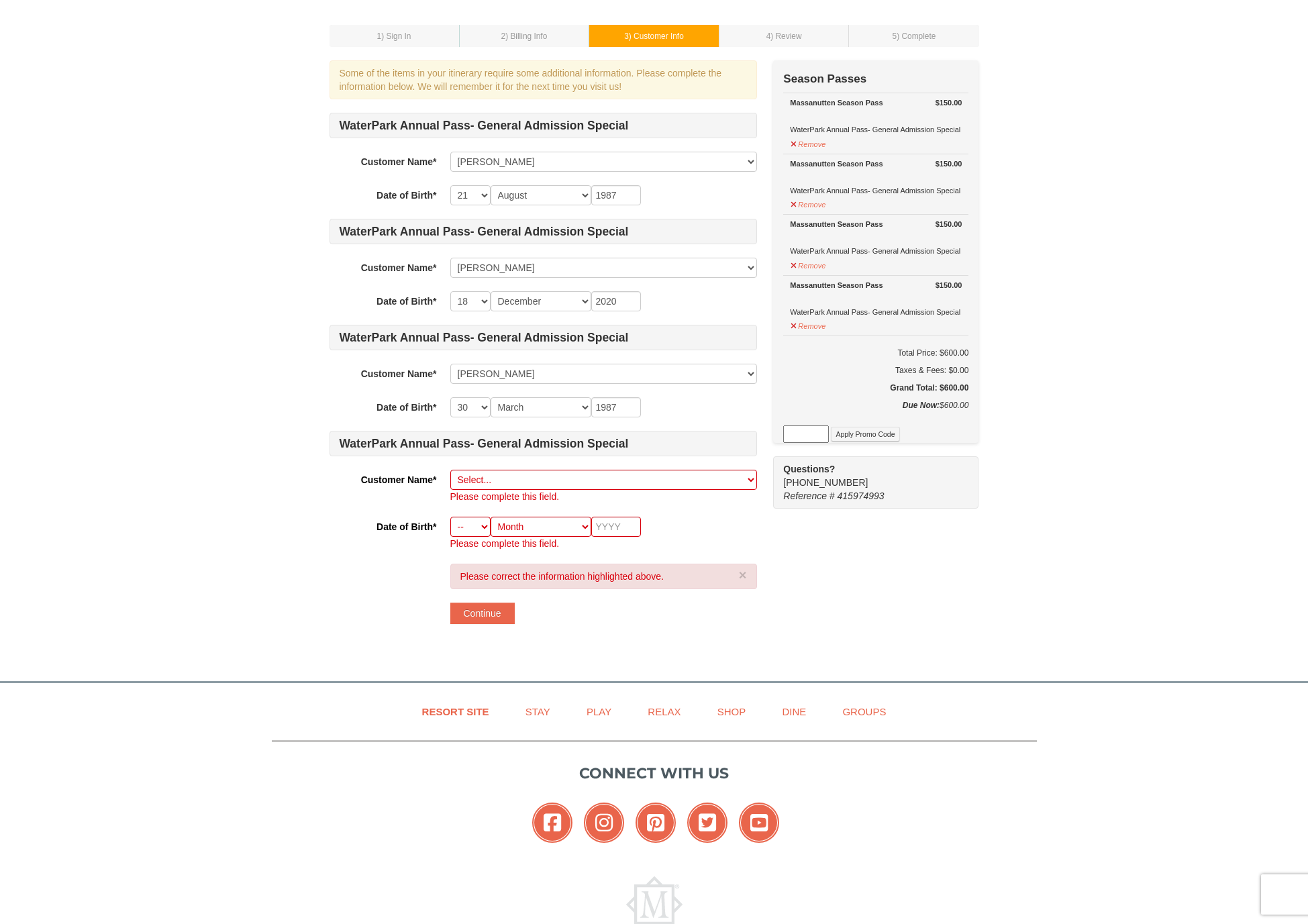
click at [544, 464] on div "WaterPark Annual Pass- General Admission Special Customer Name* Select... Jorda…" at bounding box center [544, 330] width 428 height 437
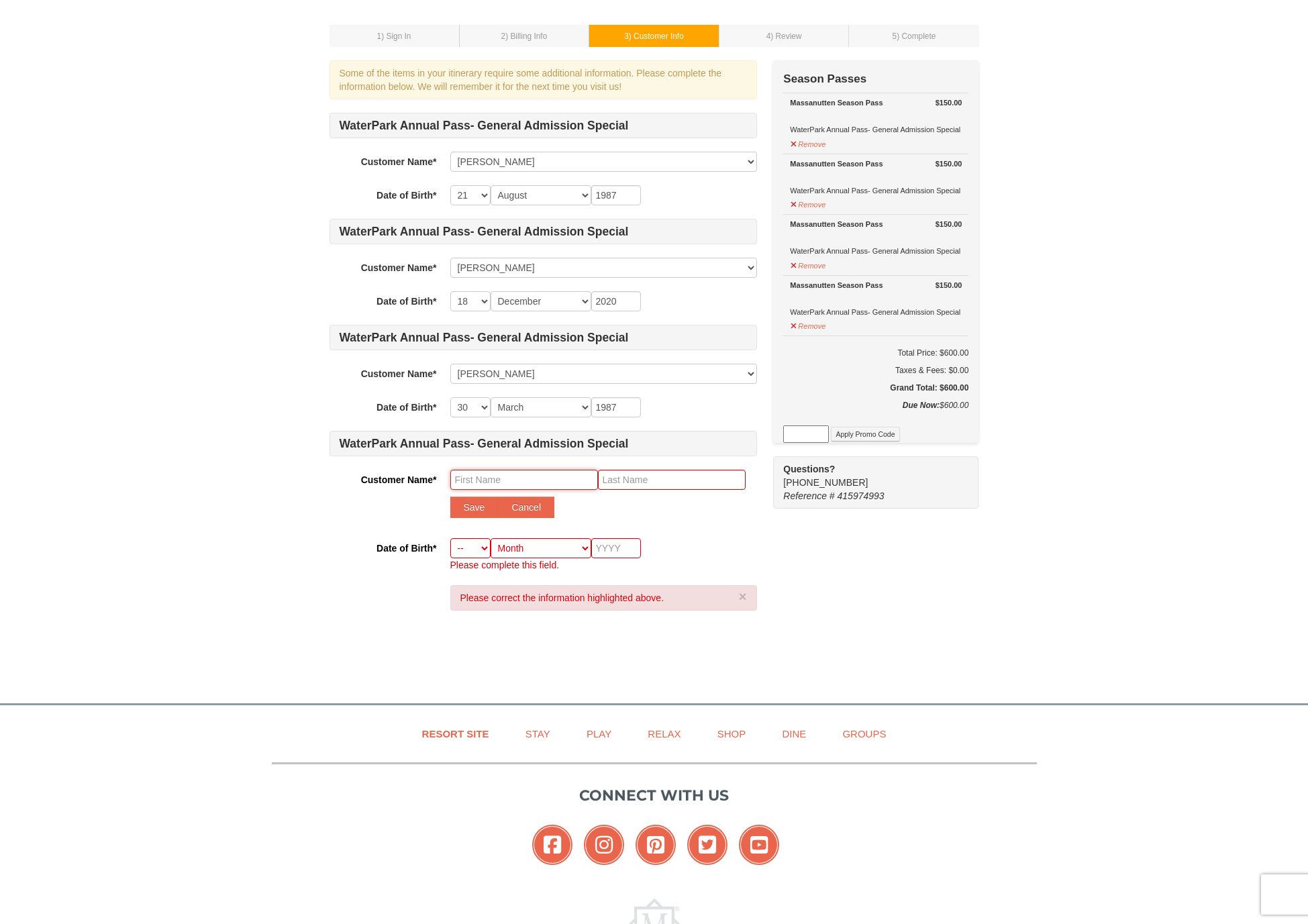
click at [512, 483] on input "text" at bounding box center [524, 480] width 147 height 20
type input "Abigail"
type input "Barker"
click at [482, 507] on button "Save" at bounding box center [474, 507] width 49 height 22
select select
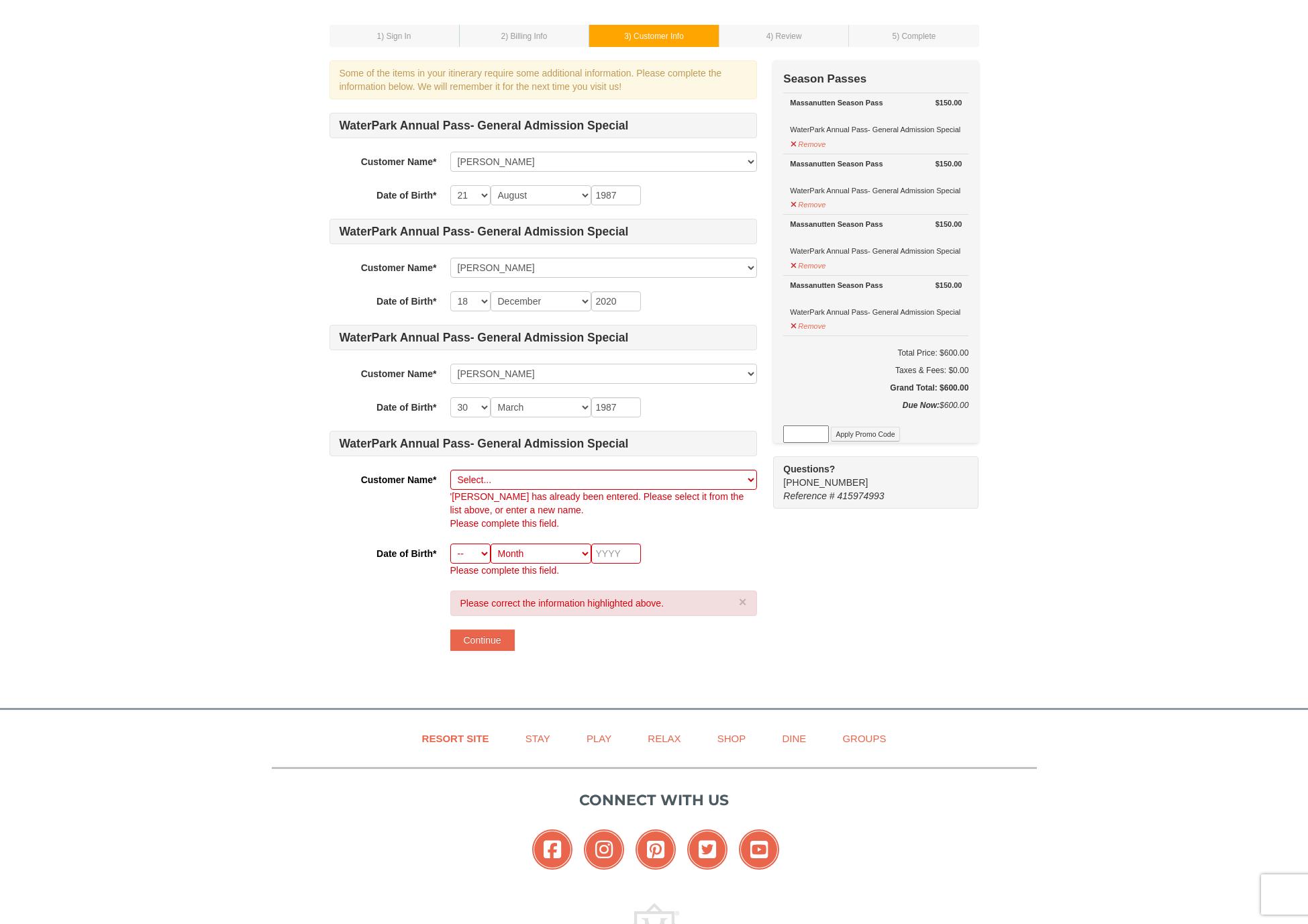
click at [499, 491] on p "'Abigail Barker has already been entered. Please select it from the list above,…" at bounding box center [603, 503] width 306 height 27
click at [561, 67] on div "Some of the items in your itinerary require some additional information. Please…" at bounding box center [544, 79] width 428 height 39
click at [542, 29] on td "2 ) Billing Info" at bounding box center [524, 36] width 130 height 22
drag, startPoint x: 538, startPoint y: 29, endPoint x: 541, endPoint y: 38, distance: 9.5
click at [540, 38] on td "2 ) Billing Info" at bounding box center [524, 36] width 130 height 22
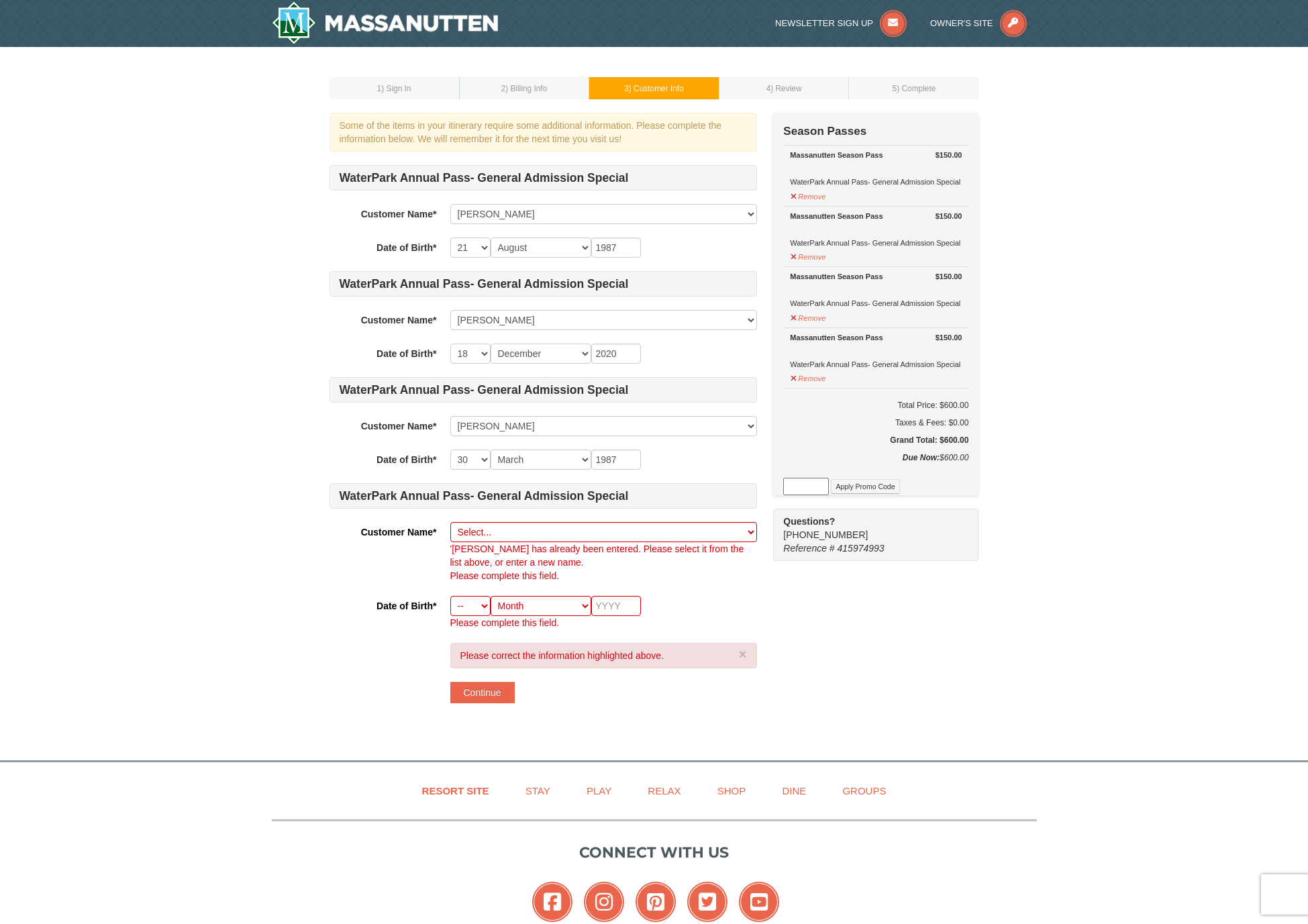
scroll to position [0, 0]
click at [524, 90] on span ") Billing Info" at bounding box center [526, 88] width 41 height 9
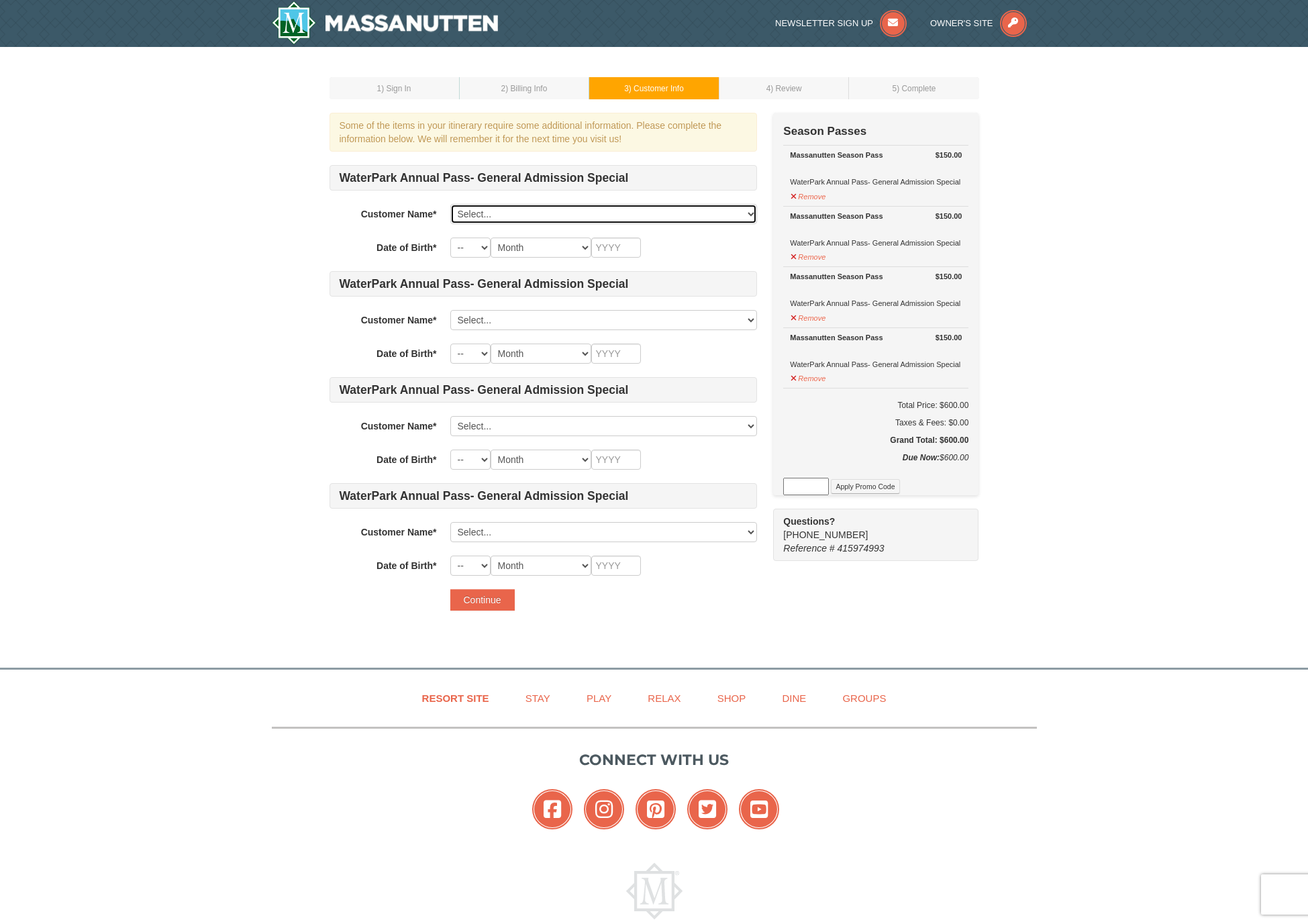
select select "25830031"
select select "21"
select select "08"
type input "1987"
click at [528, 306] on div "WaterPark Annual Pass- General Admission Special Customer Name* Select... [PERS…" at bounding box center [544, 370] width 428 height 410
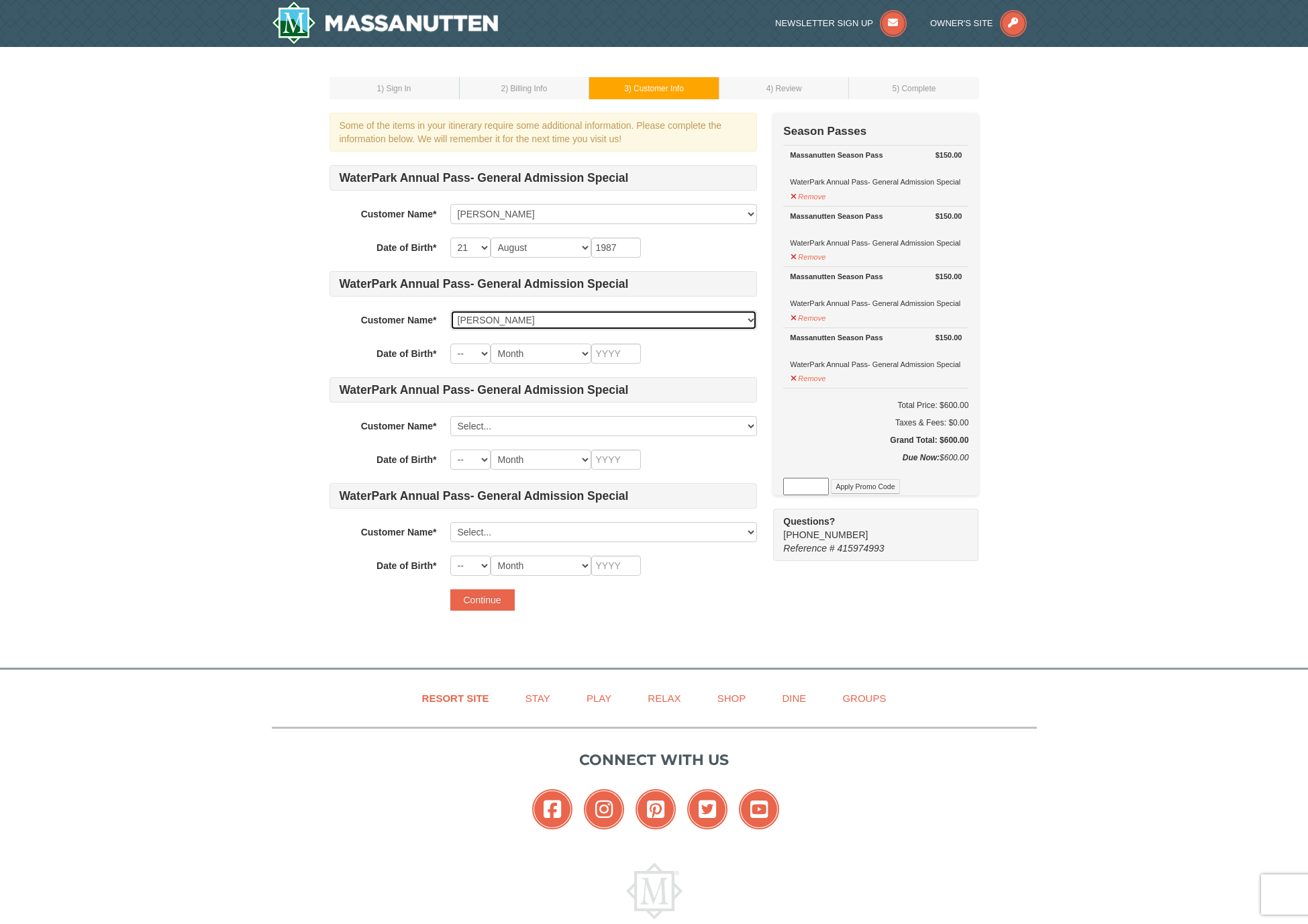
select select "28244276"
select select "30"
click at [617, 359] on input "text" at bounding box center [615, 353] width 49 height 20
type input "1987"
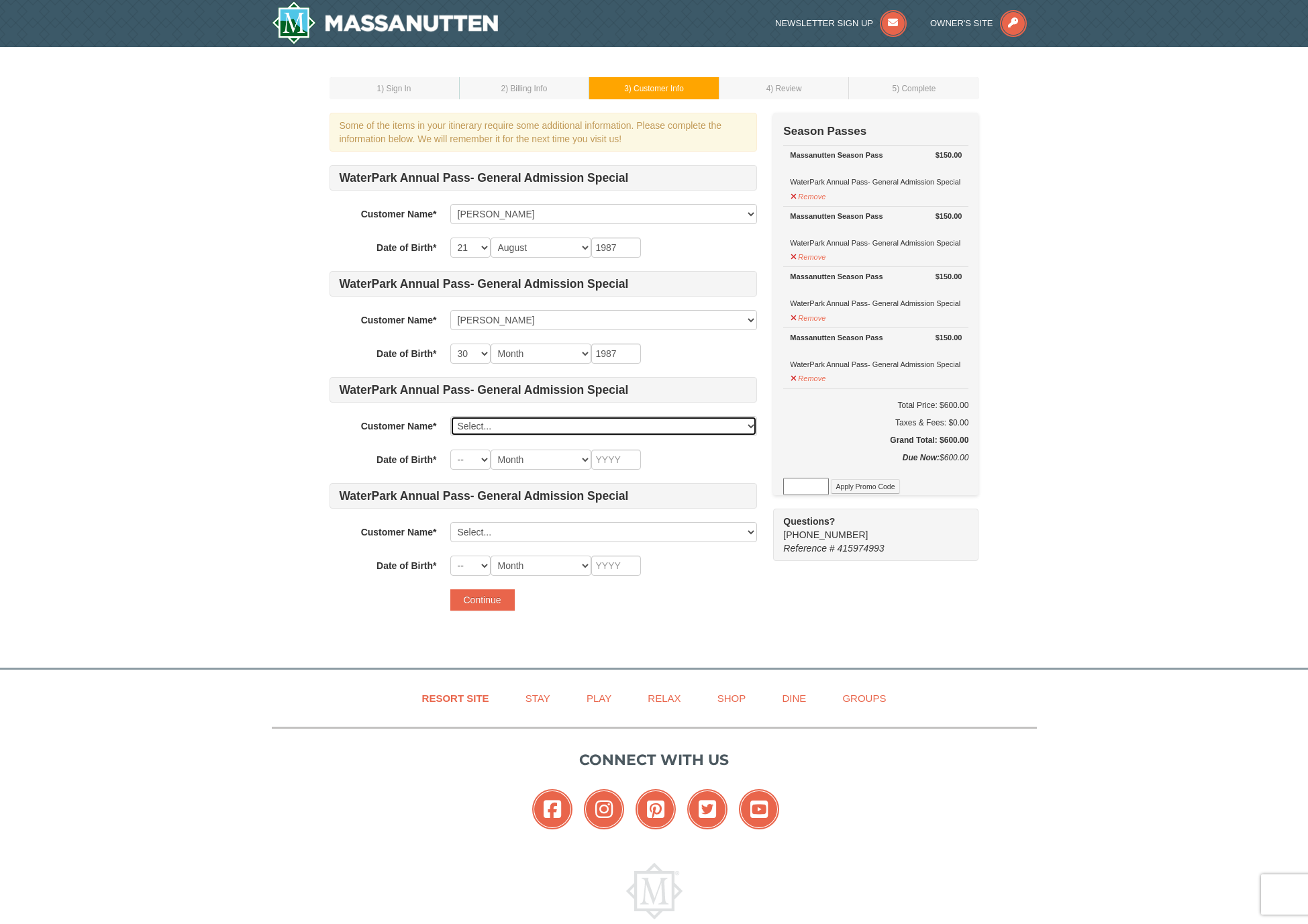
select select "25830034"
select select "18"
select select "12"
type input "2020"
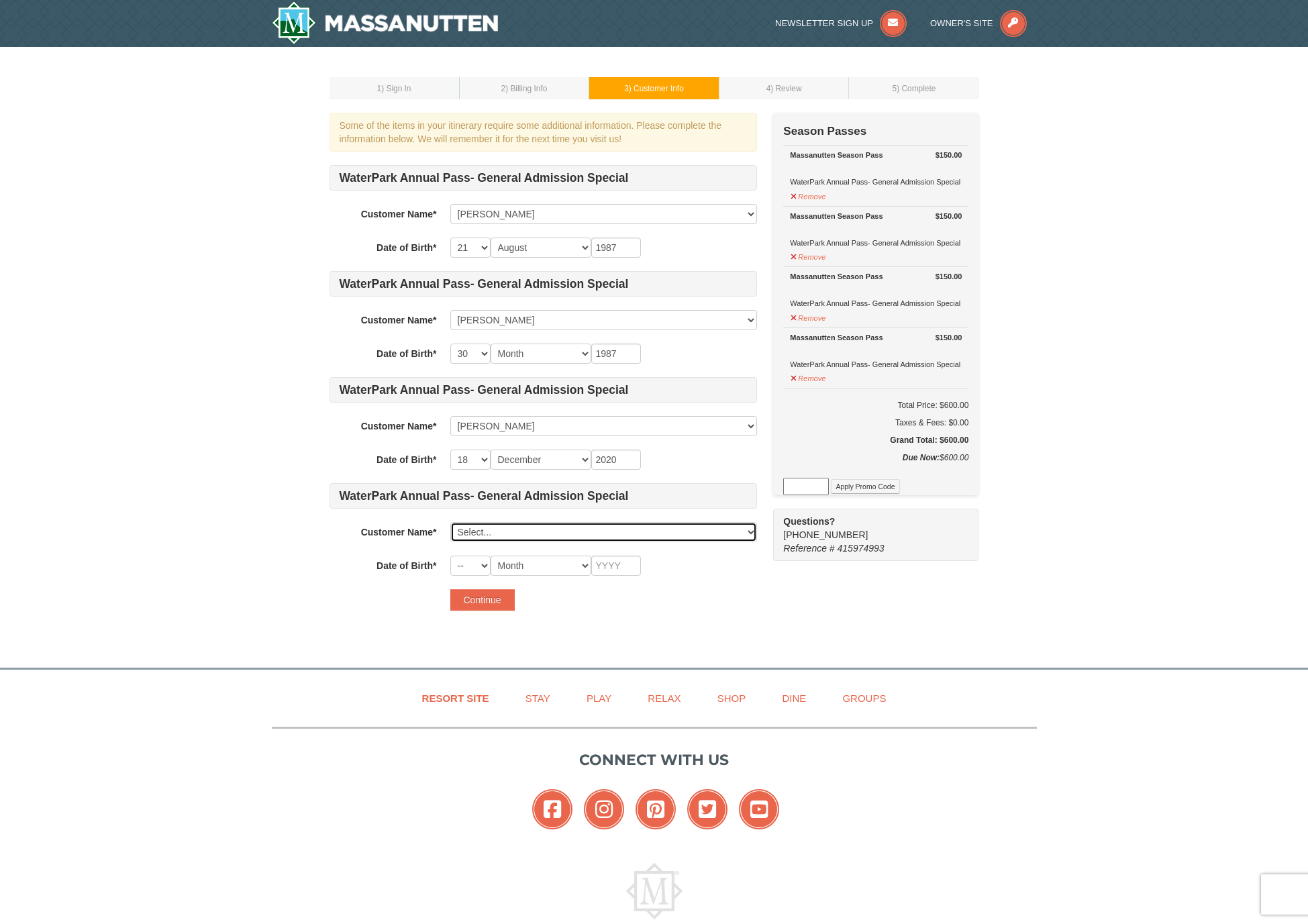
select select "28244278"
select select "12"
select select "05"
click at [614, 563] on input "text" at bounding box center [615, 565] width 49 height 20
type input "2023"
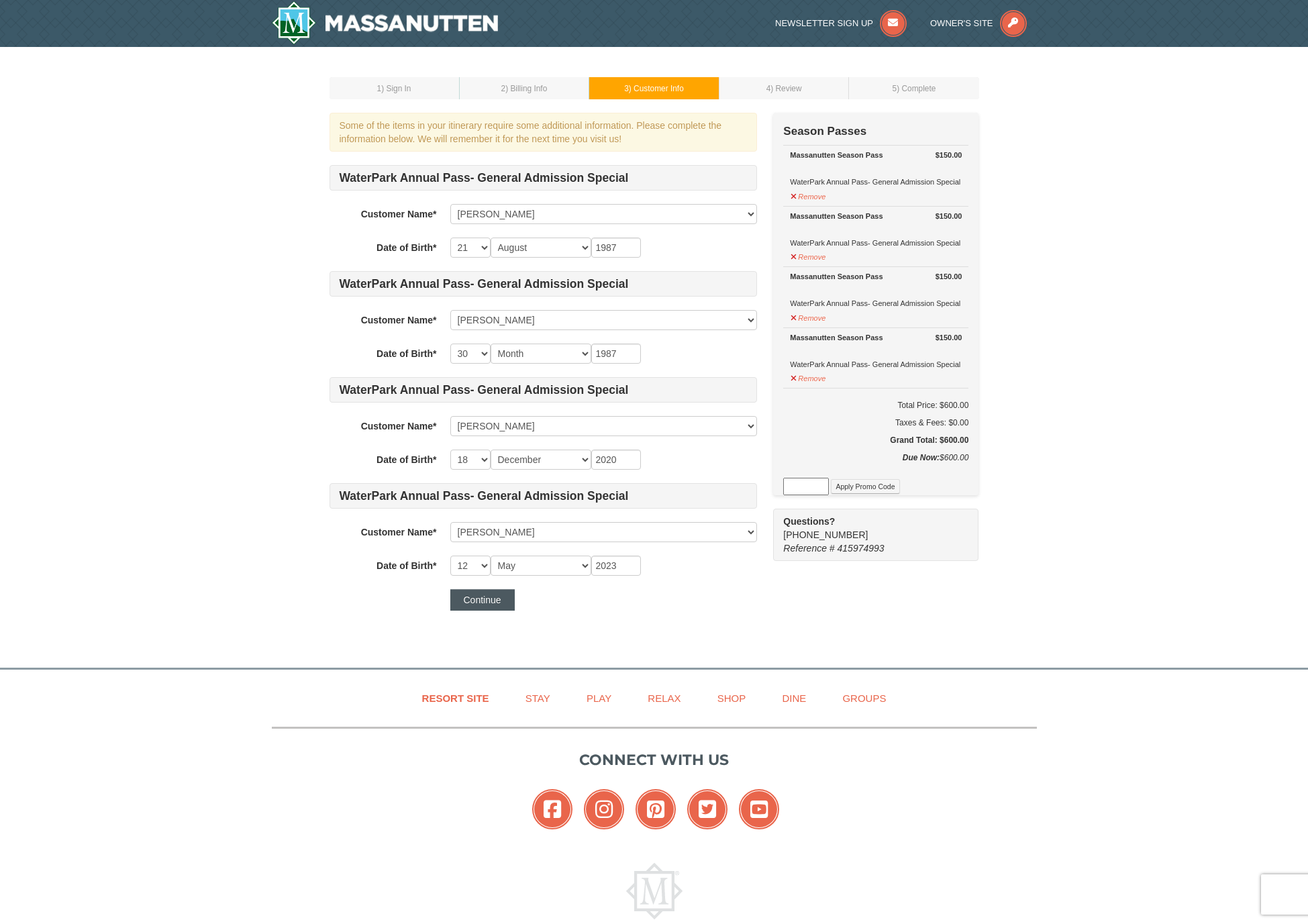
click at [473, 604] on button "Continue" at bounding box center [482, 600] width 65 height 22
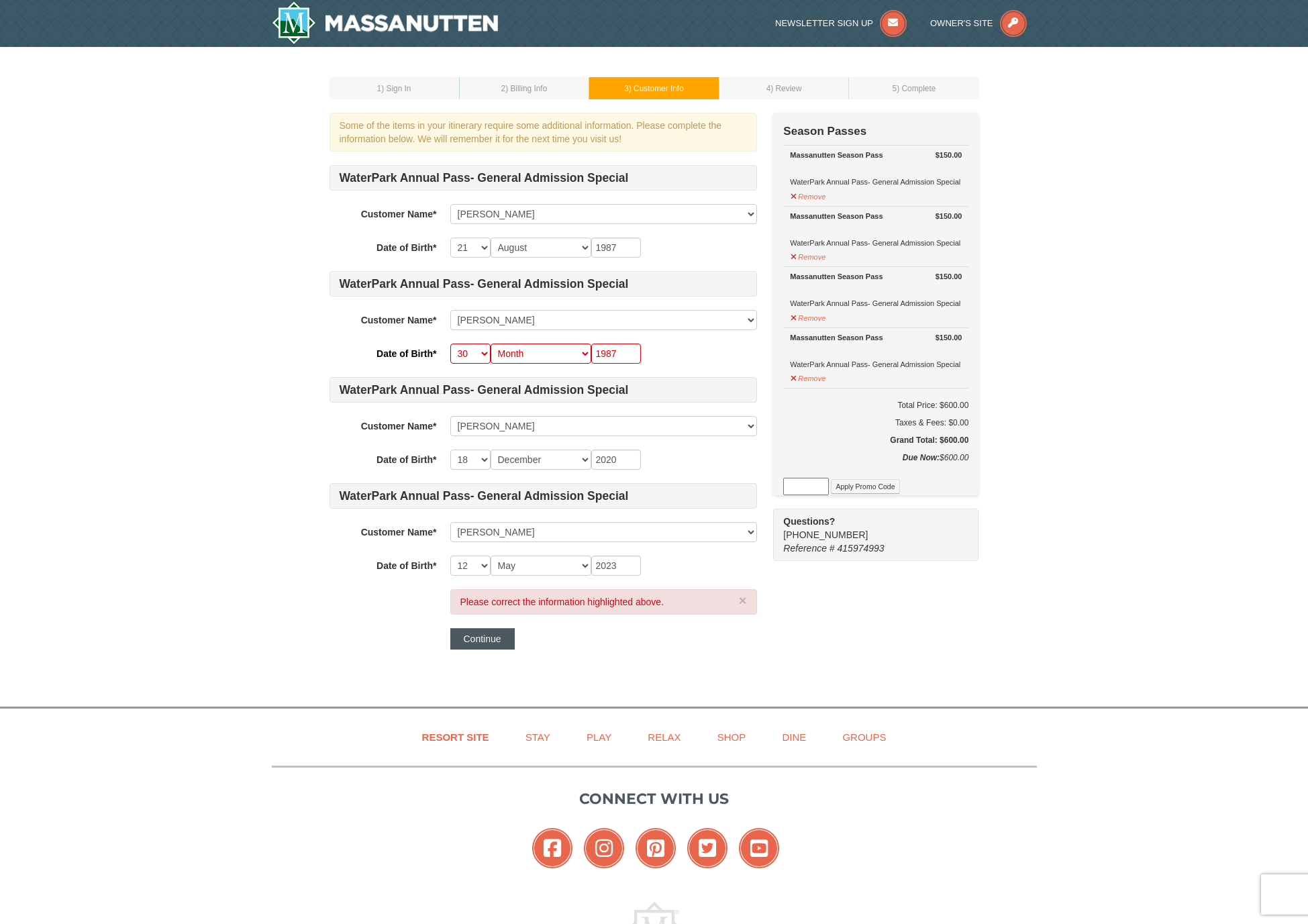
click at [475, 638] on button "Continue" at bounding box center [482, 638] width 65 height 22
select select "03"
click at [459, 640] on button "Continue" at bounding box center [482, 638] width 65 height 22
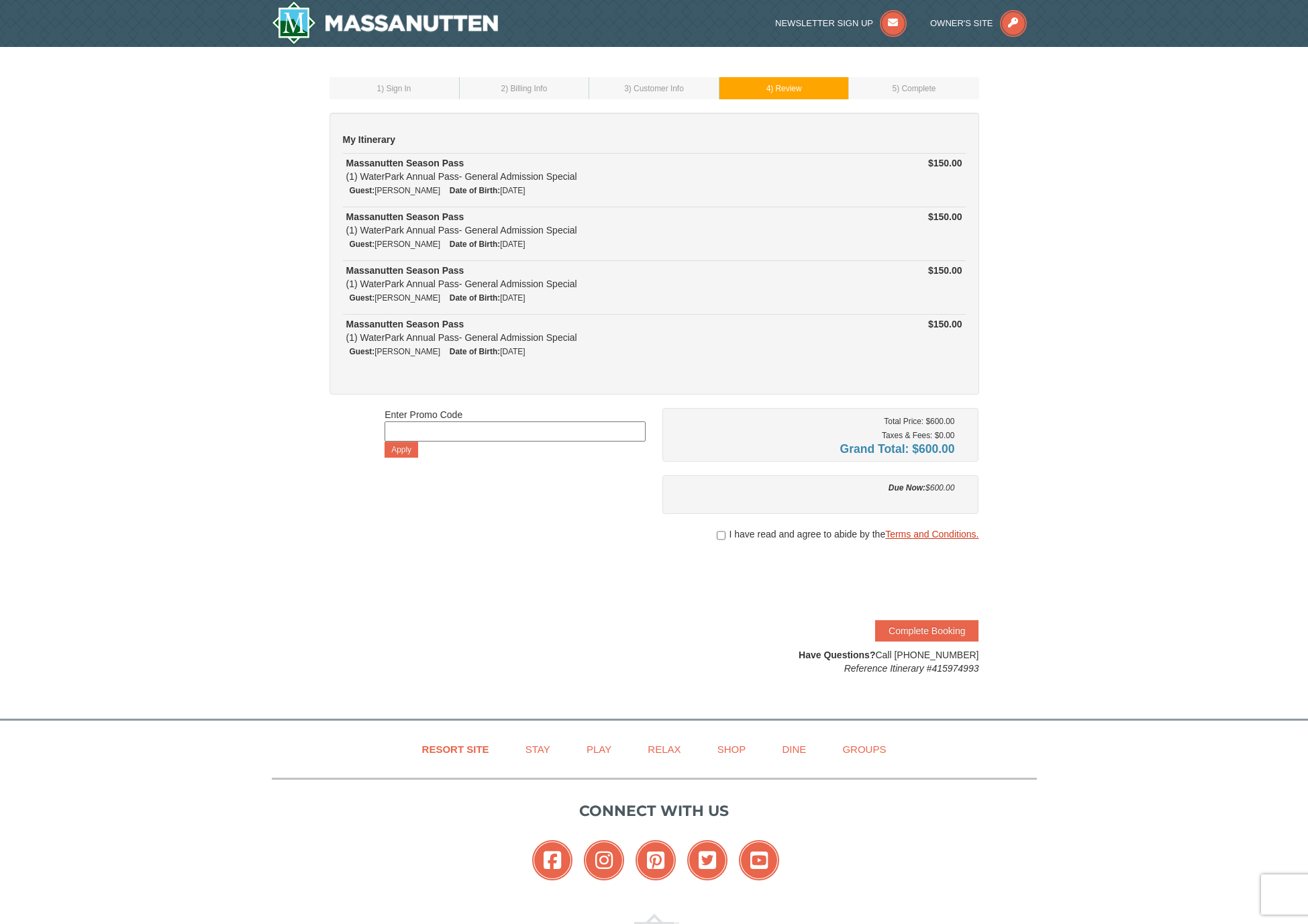
click at [942, 533] on link "Terms and Conditions." at bounding box center [932, 534] width 93 height 11
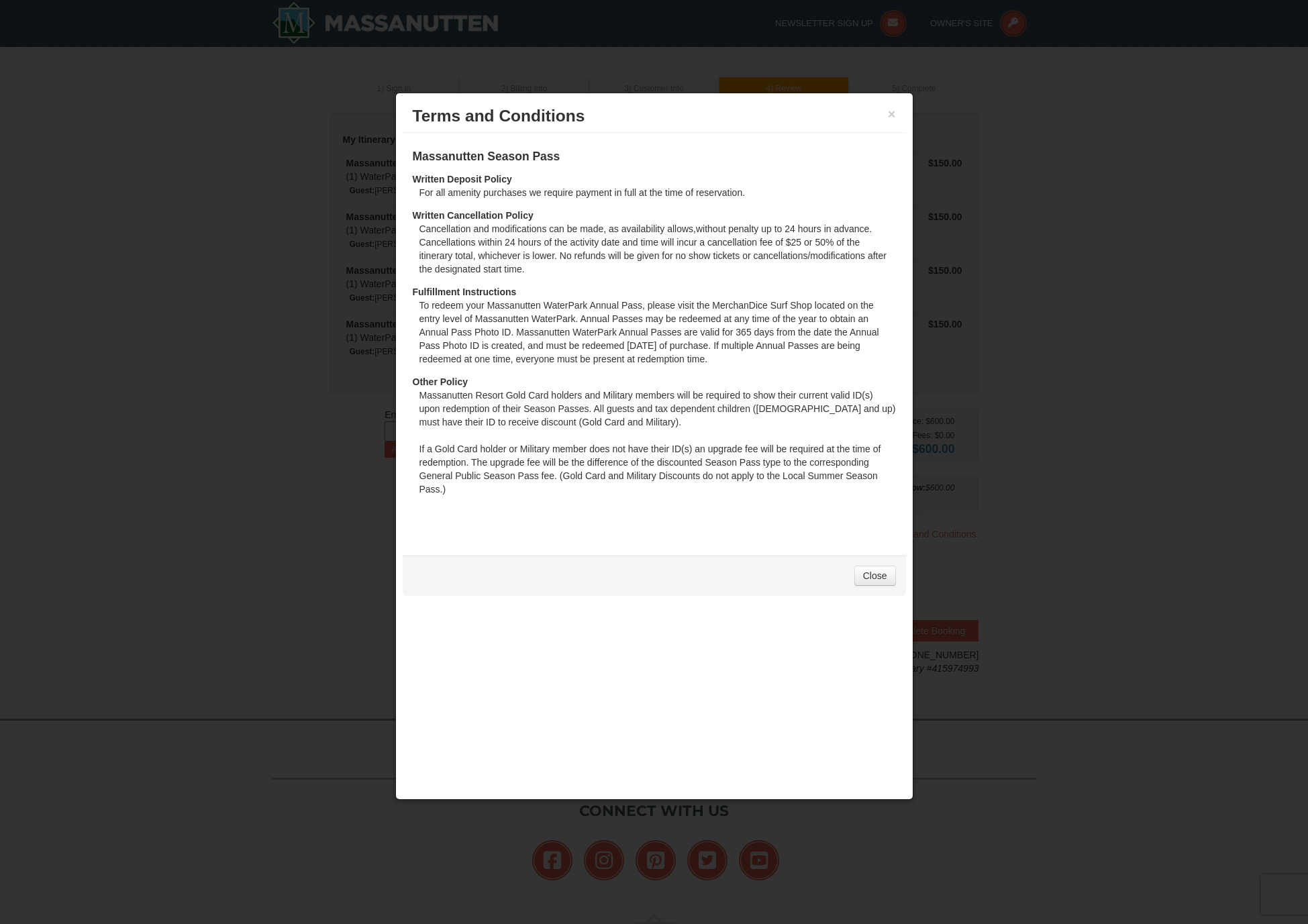
click at [896, 120] on div "× Terms and Conditions" at bounding box center [654, 116] width 503 height 33
click at [880, 579] on link "Close" at bounding box center [875, 576] width 41 height 20
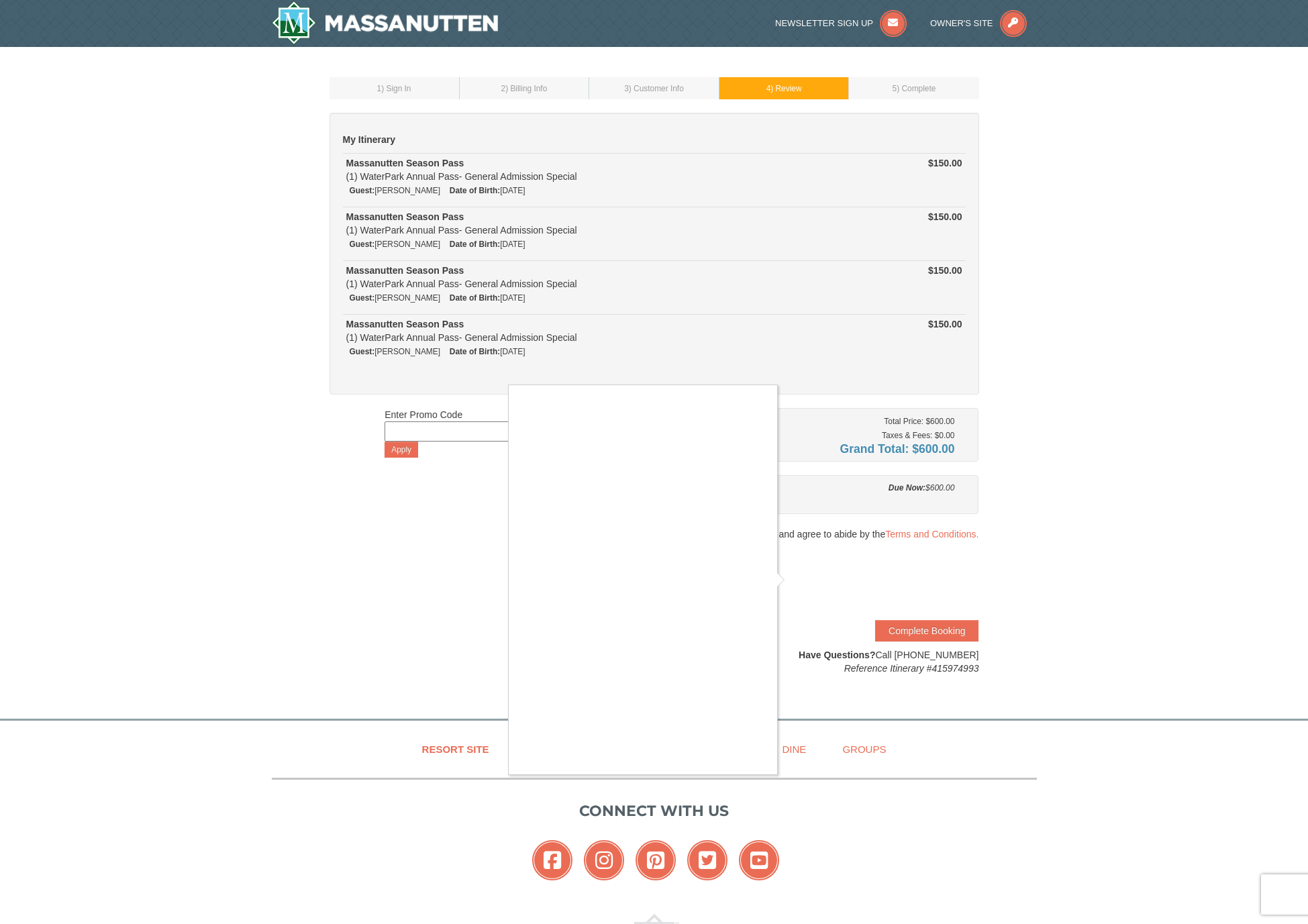
click at [815, 532] on div at bounding box center [654, 462] width 1308 height 924
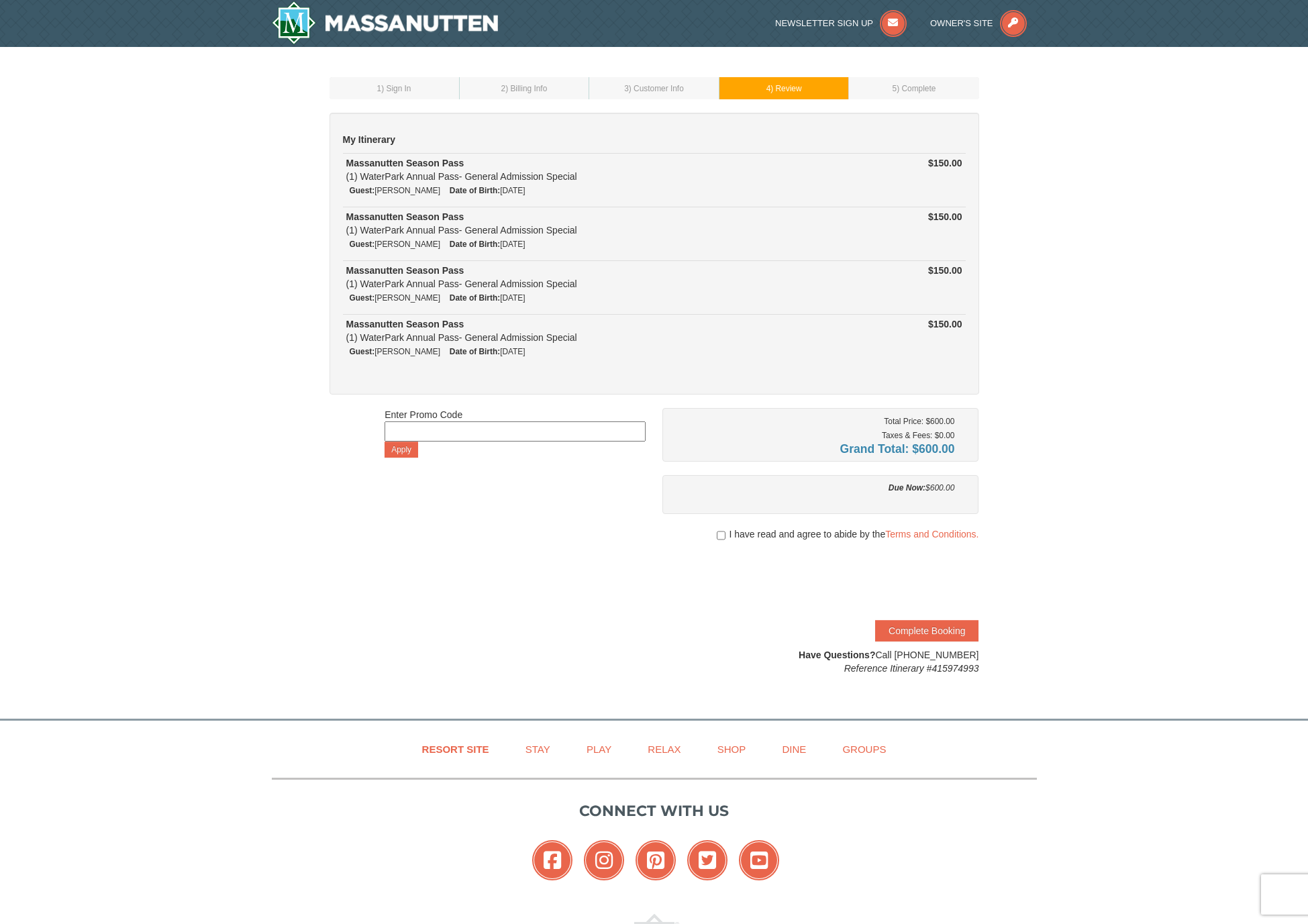
click at [720, 533] on input "checkbox" at bounding box center [721, 535] width 9 height 11
checkbox input "true"
click at [937, 628] on button "Complete Booking" at bounding box center [926, 630] width 103 height 22
